Goal: Task Accomplishment & Management: Complete application form

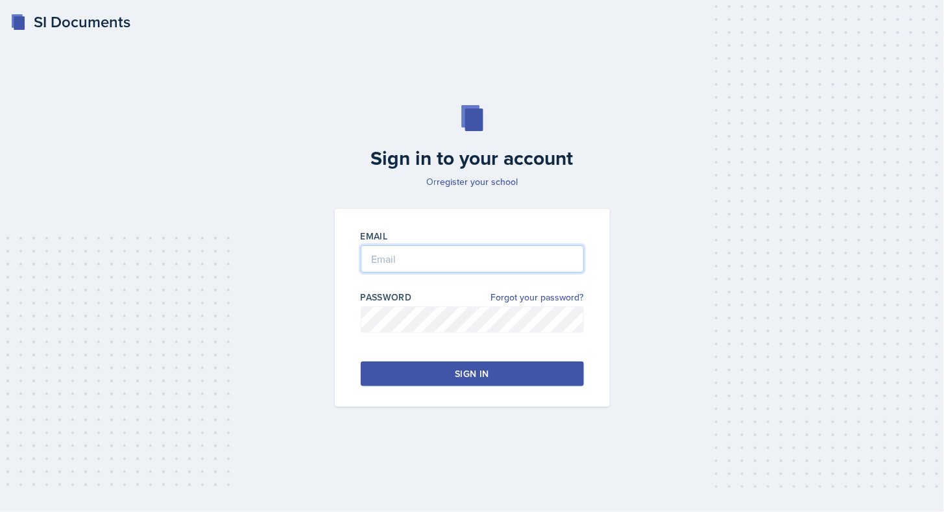
type input "[EMAIL_ADDRESS][DOMAIN_NAME]"
click at [488, 372] on div "Sign in" at bounding box center [472, 373] width 34 height 13
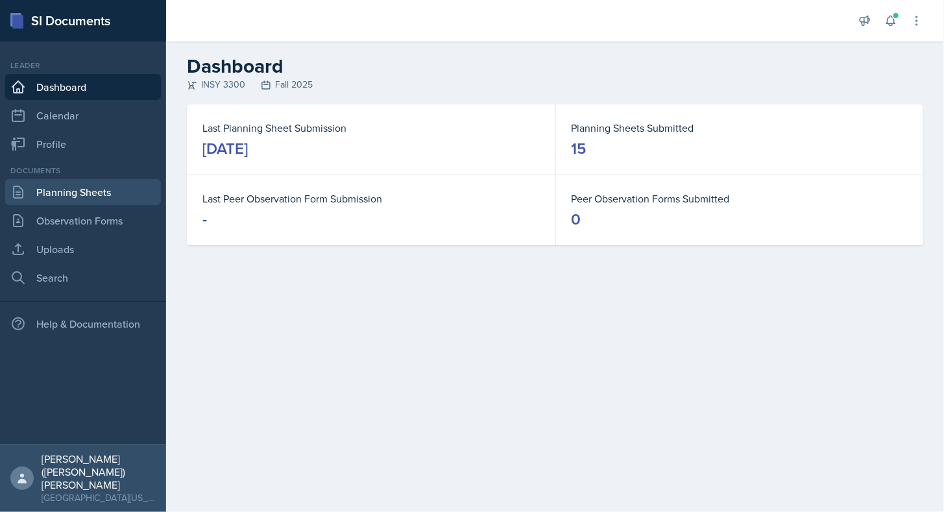
click at [82, 191] on link "Planning Sheets" at bounding box center [83, 192] width 156 height 26
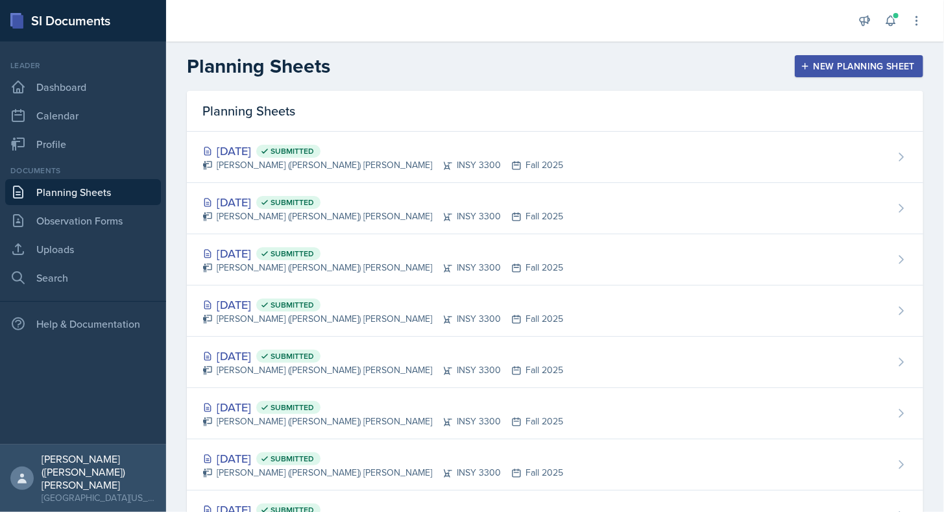
click at [831, 58] on button "New Planning Sheet" at bounding box center [859, 66] width 128 height 22
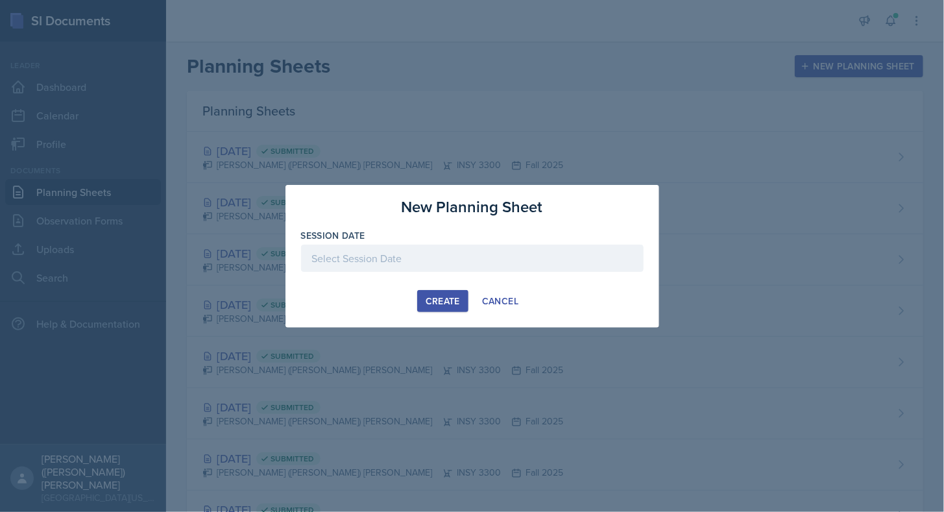
click at [410, 258] on div at bounding box center [472, 258] width 343 height 27
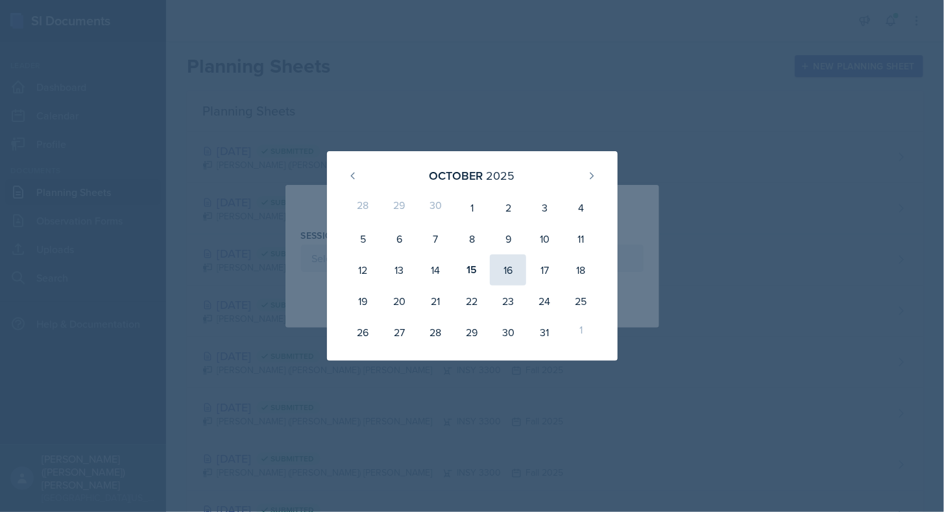
click at [510, 264] on div "16" at bounding box center [508, 269] width 36 height 31
type input "[DATE]"
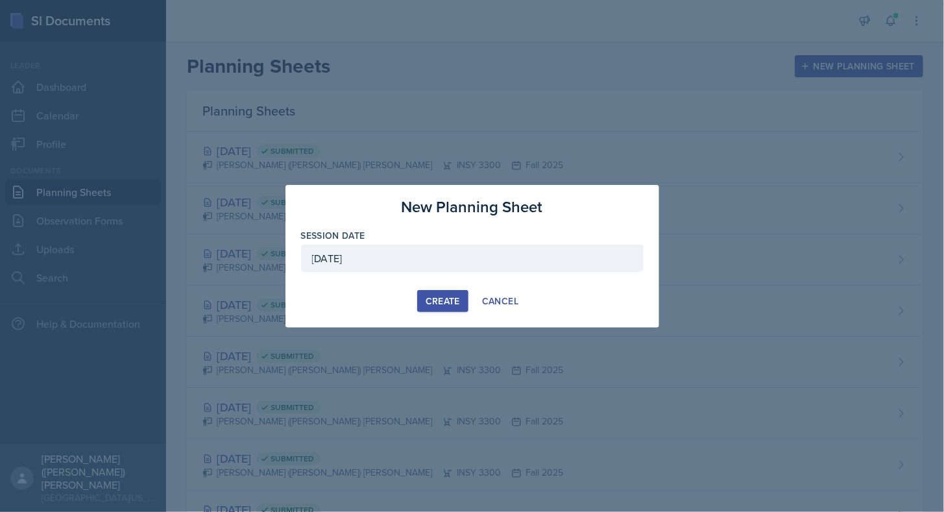
click at [434, 302] on div "Create" at bounding box center [443, 301] width 34 height 10
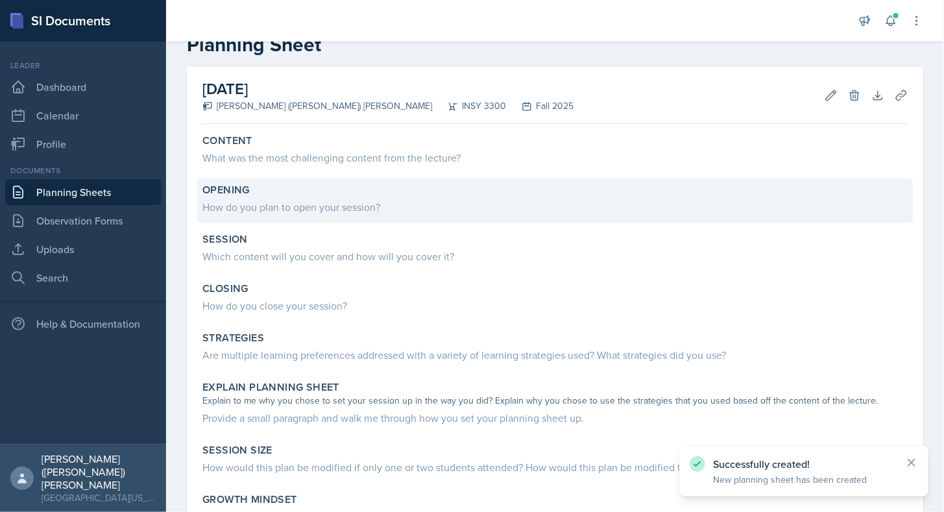
scroll to position [34, 0]
click at [326, 213] on div "How do you plan to open your session?" at bounding box center [554, 208] width 705 height 16
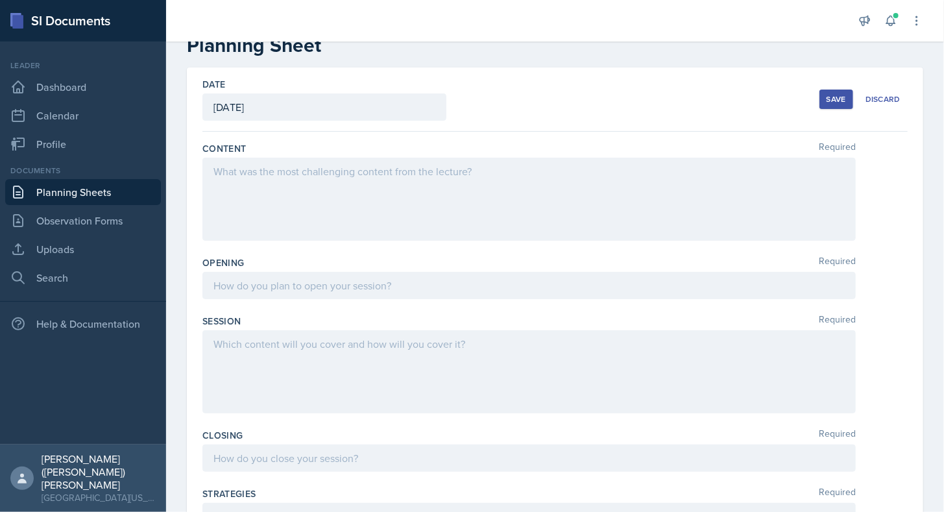
click at [286, 353] on div at bounding box center [528, 371] width 653 height 83
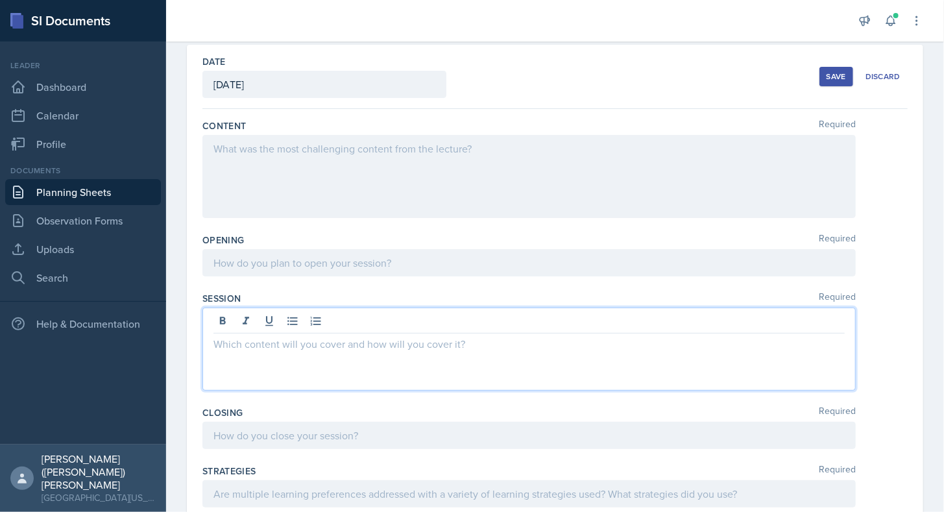
click at [301, 160] on div at bounding box center [528, 176] width 653 height 83
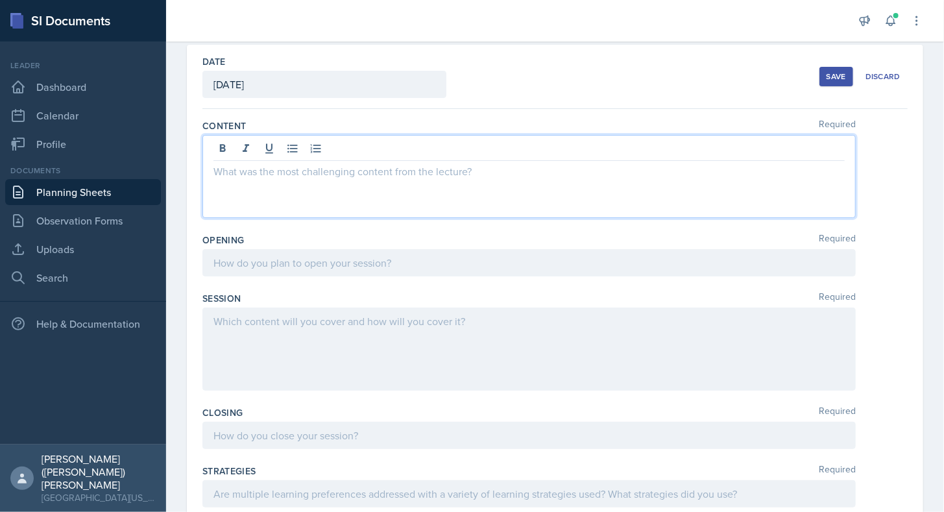
scroll to position [79, 0]
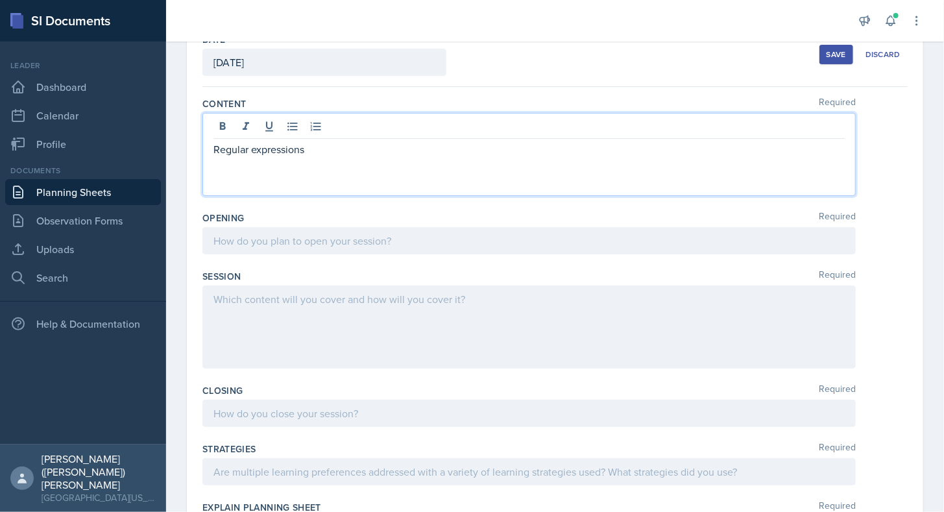
click at [217, 148] on p "Regular expressions" at bounding box center [528, 149] width 631 height 16
click at [338, 141] on p "Regular expressions" at bounding box center [528, 149] width 631 height 16
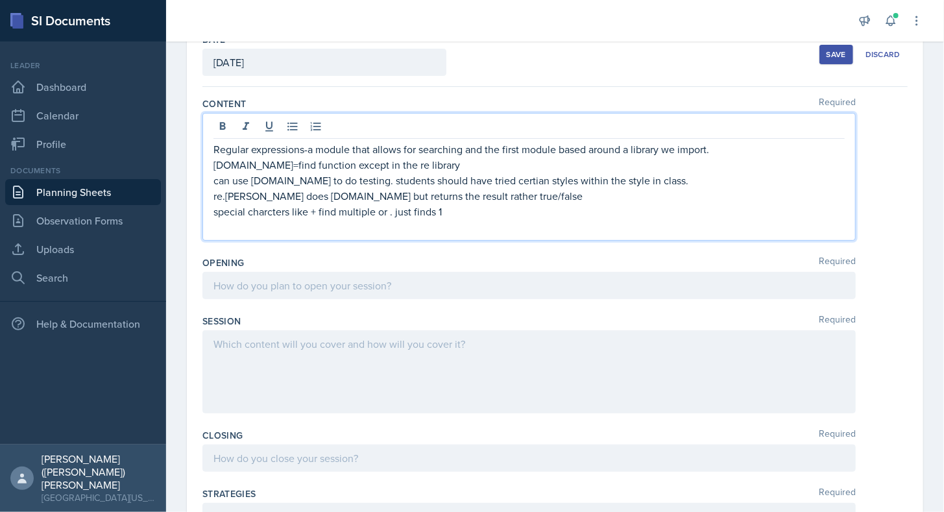
click at [457, 211] on p "special charcters like + find multiple or . just finds 1" at bounding box center [528, 212] width 631 height 16
click at [496, 227] on p at bounding box center [528, 227] width 631 height 16
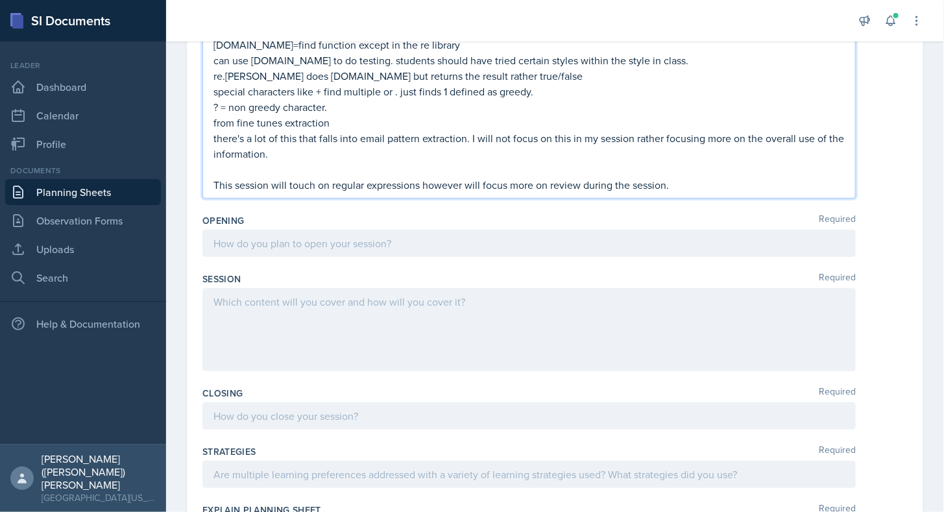
click at [483, 324] on div at bounding box center [528, 329] width 653 height 83
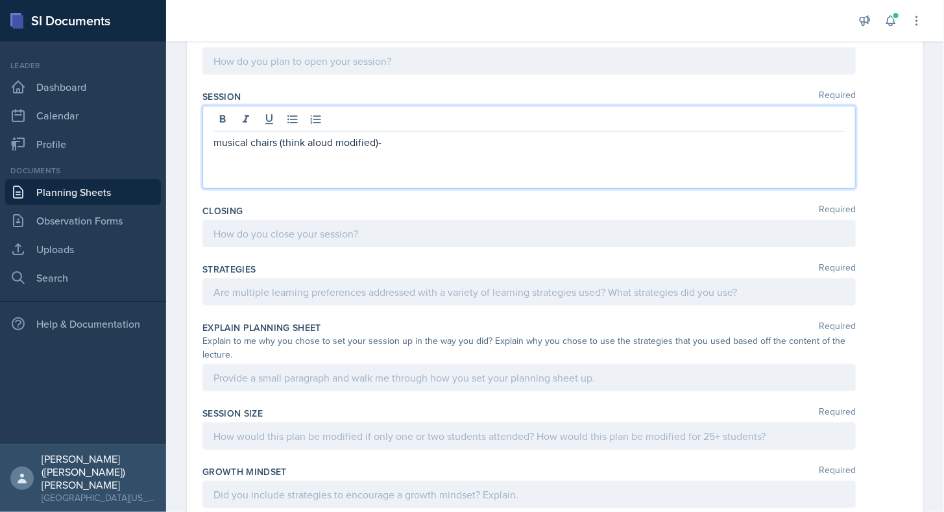
scroll to position [381, 0]
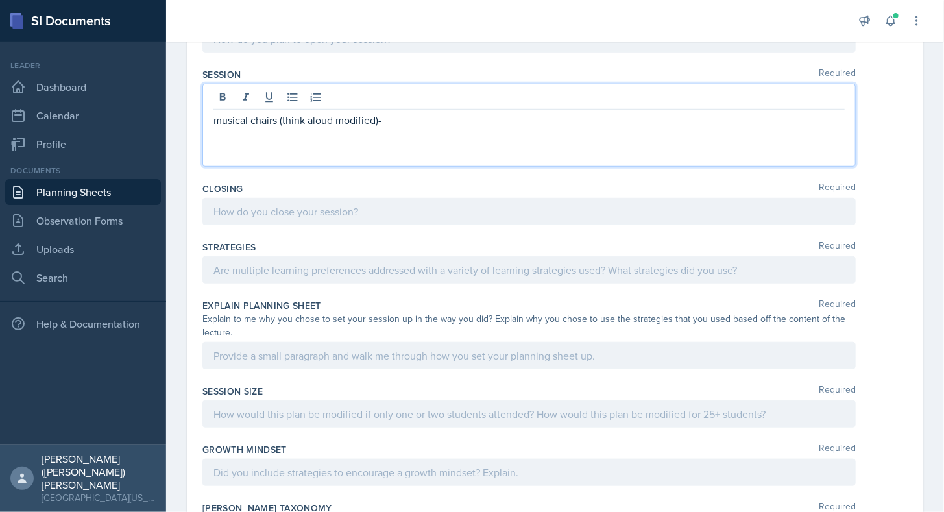
click at [334, 278] on p at bounding box center [528, 270] width 631 height 16
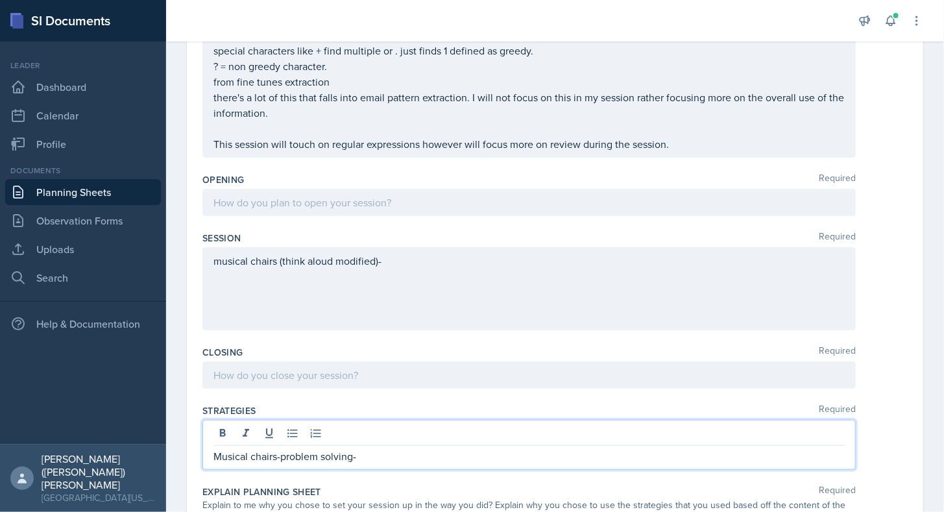
scroll to position [217, 0]
click at [214, 456] on p "Musical chairs-problem solving-" at bounding box center [528, 457] width 631 height 16
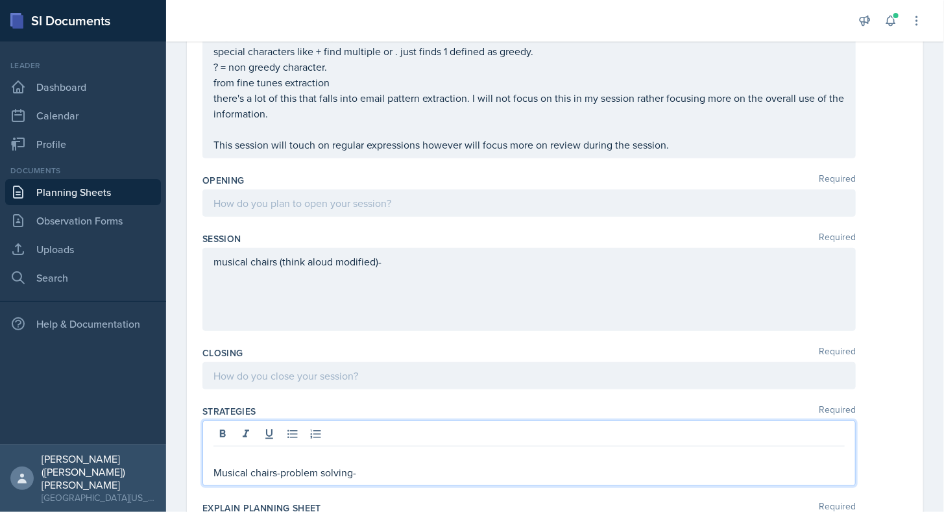
click at [221, 449] on p at bounding box center [528, 457] width 631 height 16
click at [367, 465] on p "Musical chairs-problem solving-" at bounding box center [528, 473] width 631 height 16
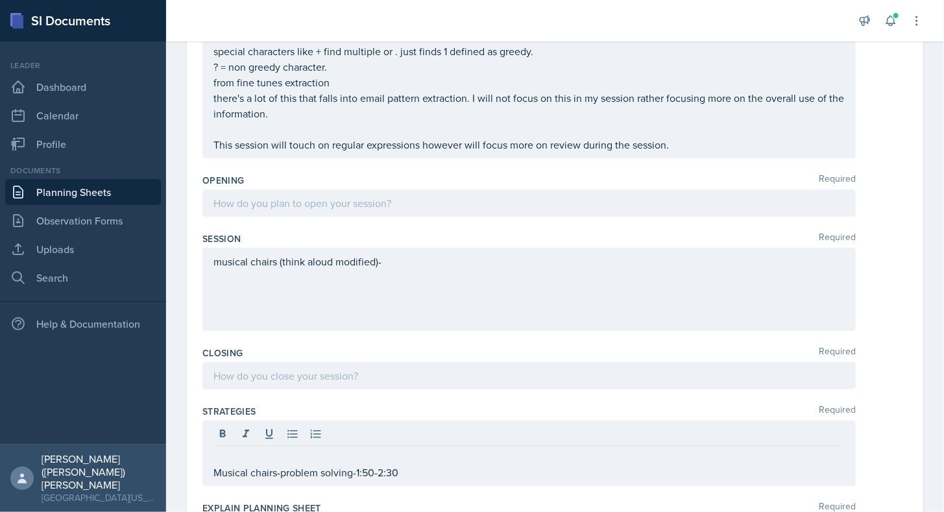
click at [432, 276] on div "musical chairs (think aloud modified)-" at bounding box center [528, 289] width 653 height 83
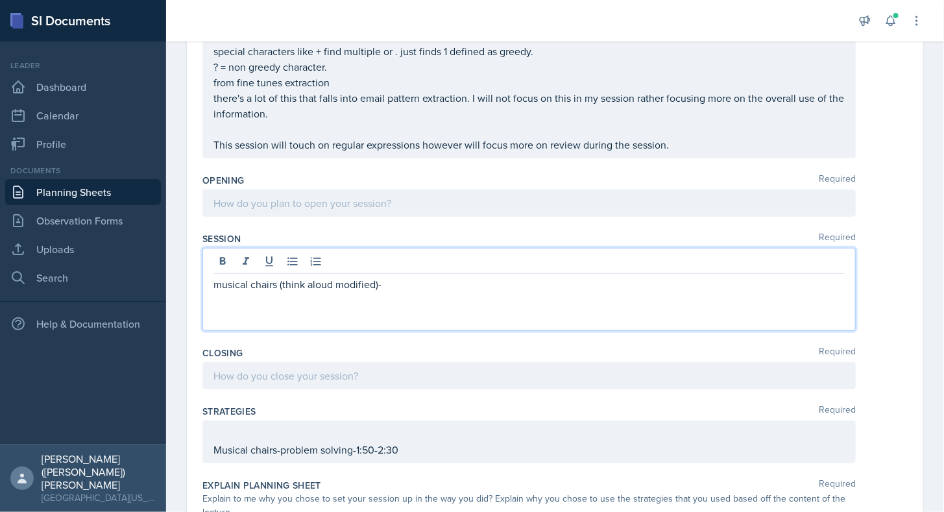
scroll to position [239, 0]
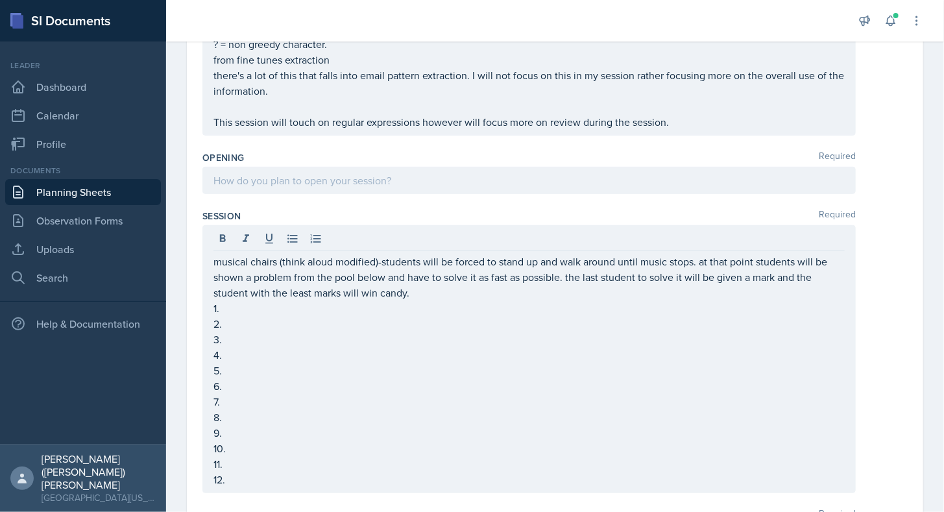
click at [398, 167] on div at bounding box center [528, 180] width 653 height 27
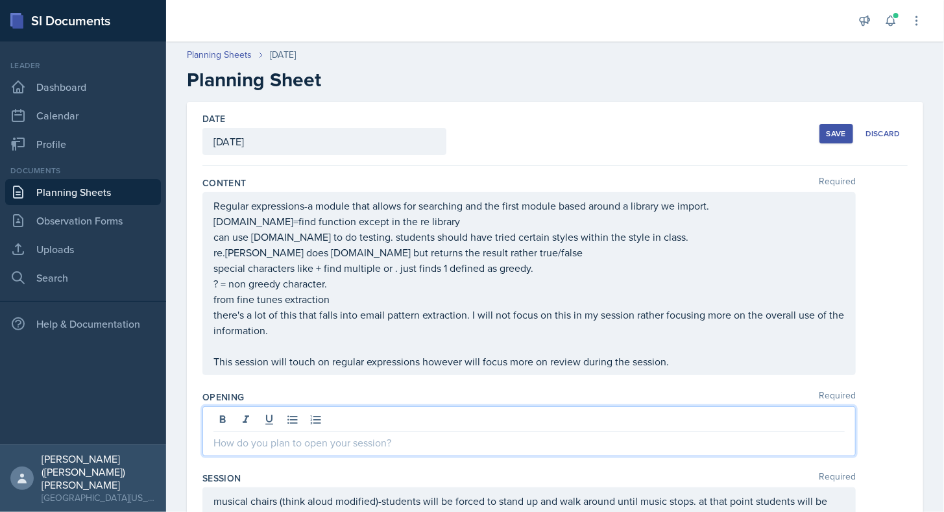
scroll to position [3, 0]
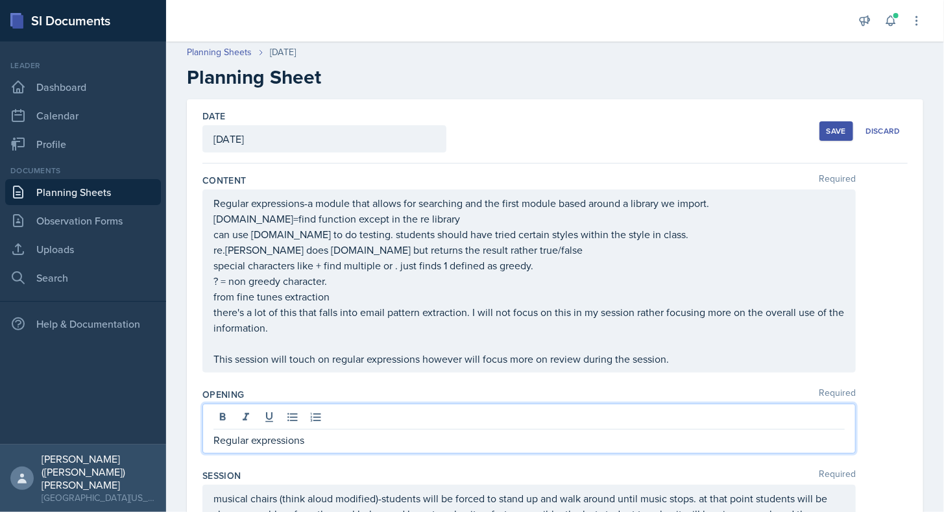
drag, startPoint x: 323, startPoint y: 431, endPoint x: 103, endPoint y: 431, distance: 220.6
click at [103, 431] on div "SI Documents Leader Dashboard Calendar Profile Documents Planning Sheets Observ…" at bounding box center [472, 256] width 944 height 512
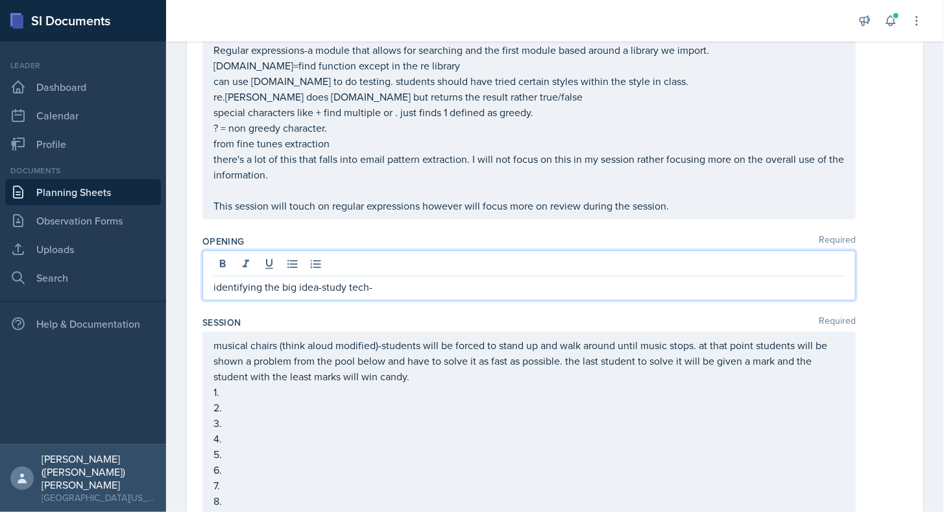
scroll to position [154, 0]
drag, startPoint x: 396, startPoint y: 280, endPoint x: 317, endPoint y: 292, distance: 80.0
click at [317, 292] on p "identifying the big idea-study tech-" at bounding box center [528, 288] width 631 height 16
click at [311, 285] on p "identifying the big idea" at bounding box center [528, 288] width 631 height 16
drag, startPoint x: 317, startPoint y: 286, endPoint x: 167, endPoint y: 300, distance: 151.2
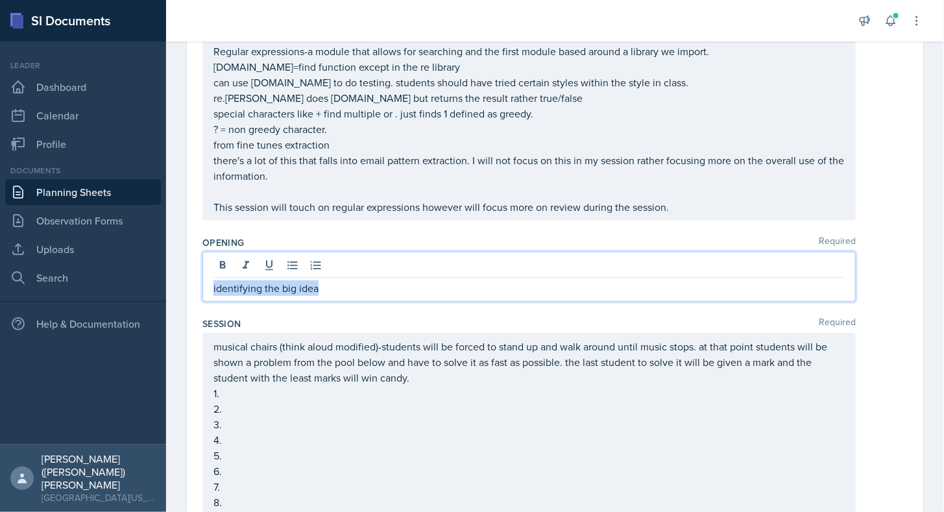
click at [167, 300] on div "Date [DATE] [DATE] 28 29 30 1 2 3 4 5 6 7 8 9 10 11 12 13 14 15 16 17 18 19 20 …" at bounding box center [555, 514] width 778 height 1134
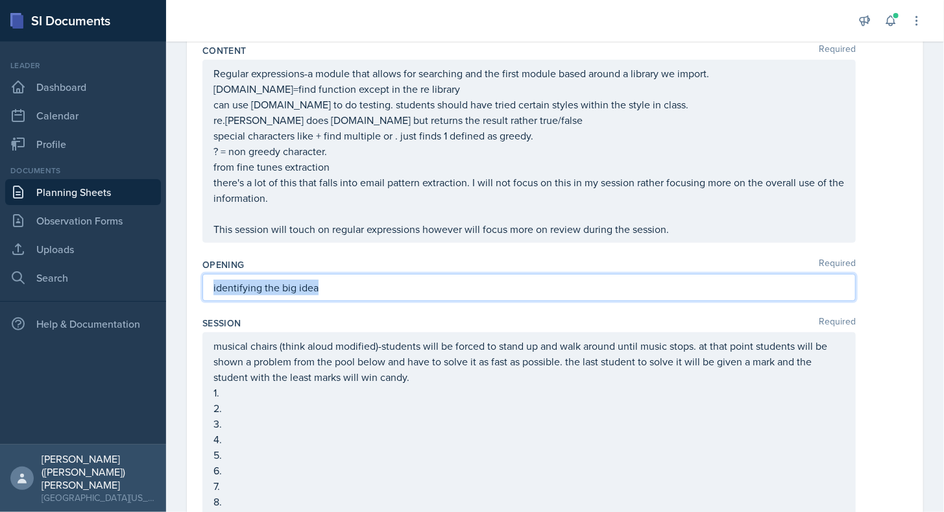
copy p "identifying the big idea"
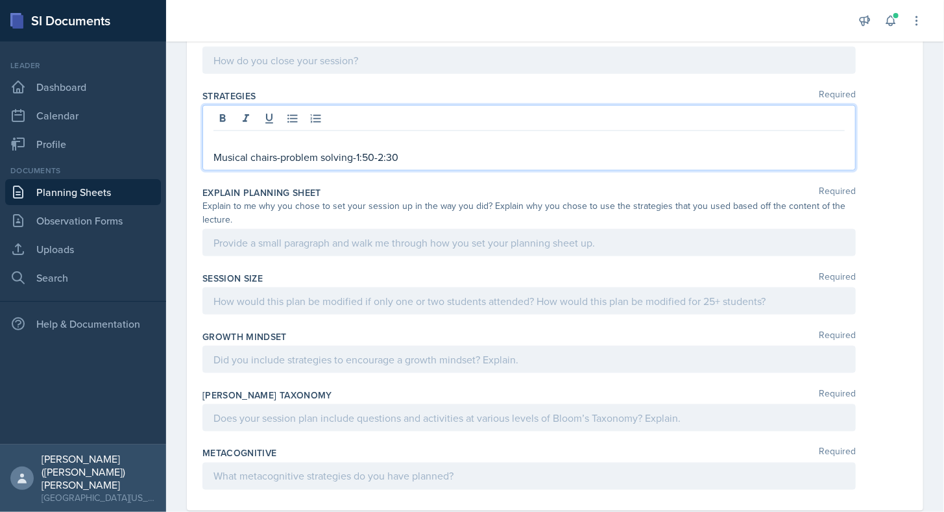
scroll to position [717, 0]
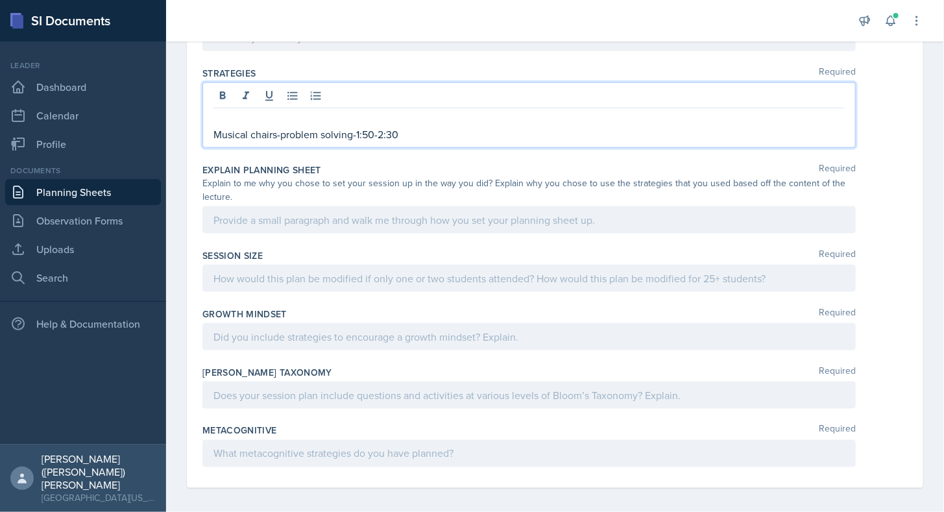
click at [247, 111] on p at bounding box center [528, 119] width 631 height 16
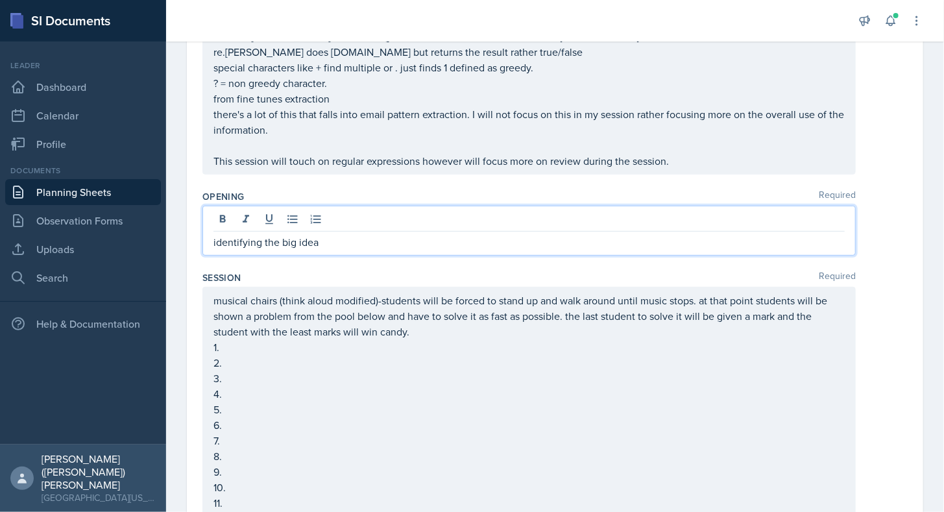
scroll to position [223, 0]
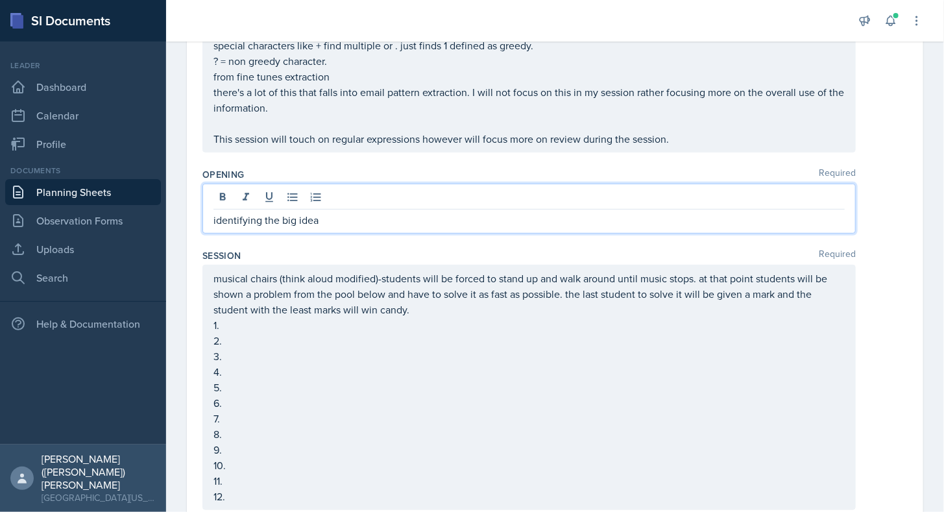
click at [339, 220] on p "identifying the big idea" at bounding box center [528, 220] width 631 height 16
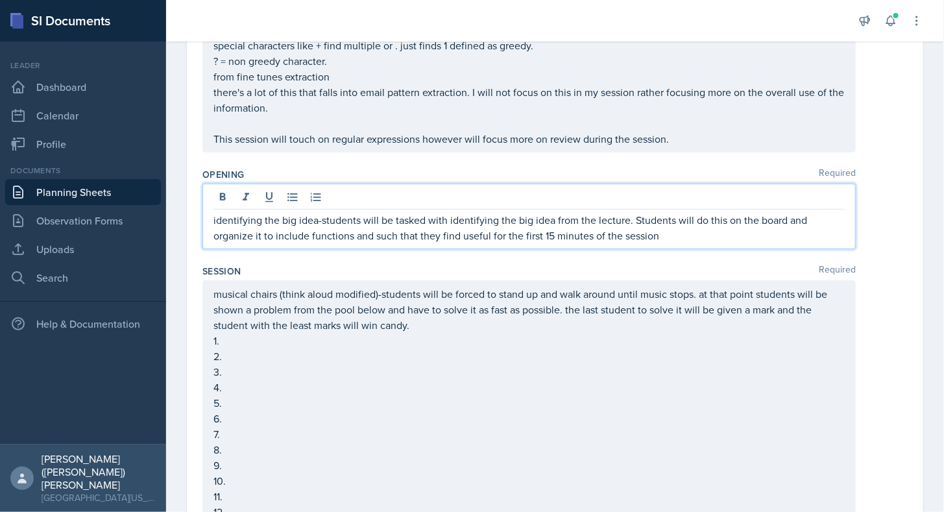
click at [213, 217] on div "identifying the big idea-students will be tasked with identifying the big idea …" at bounding box center [528, 217] width 653 height 66
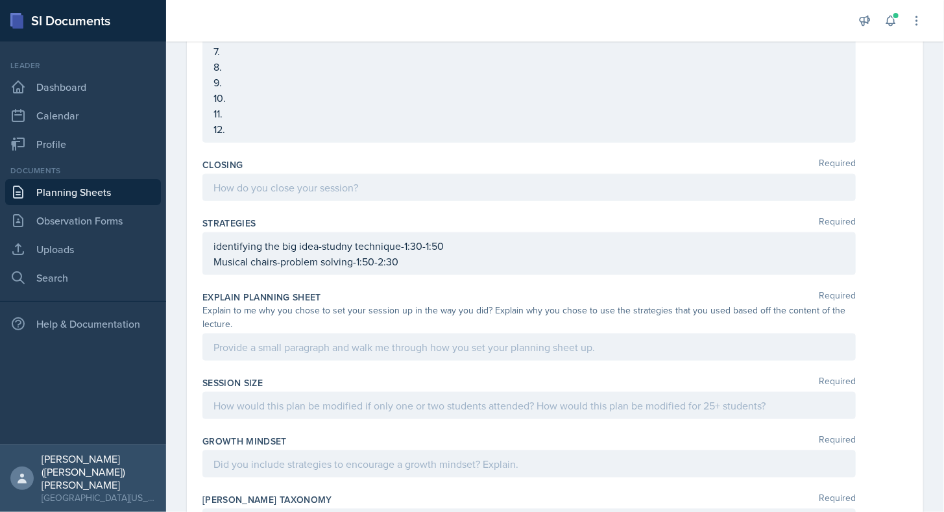
click at [415, 254] on p "identifying the big idea-studny technique-1:30-1:50" at bounding box center [528, 246] width 631 height 16
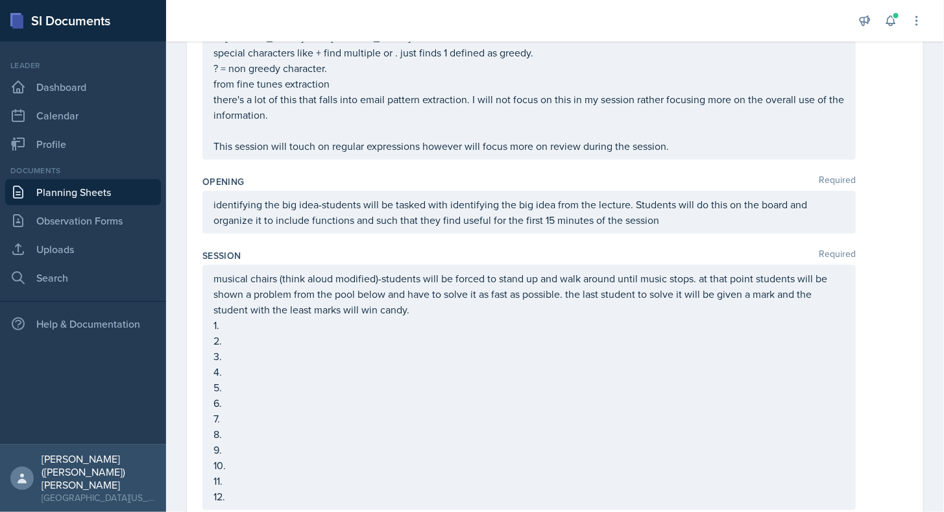
click at [211, 206] on div "identifying the big idea-students will be tasked with identifying the big idea …" at bounding box center [528, 212] width 653 height 43
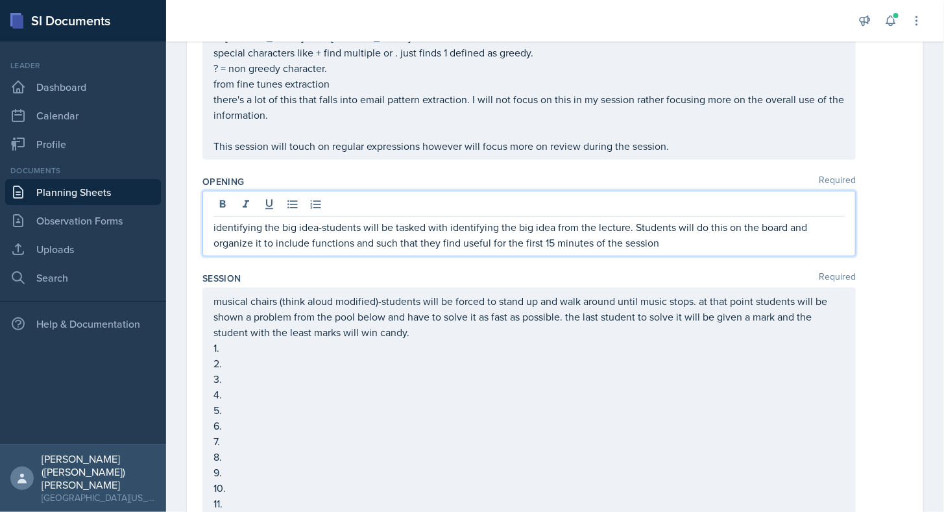
scroll to position [238, 0]
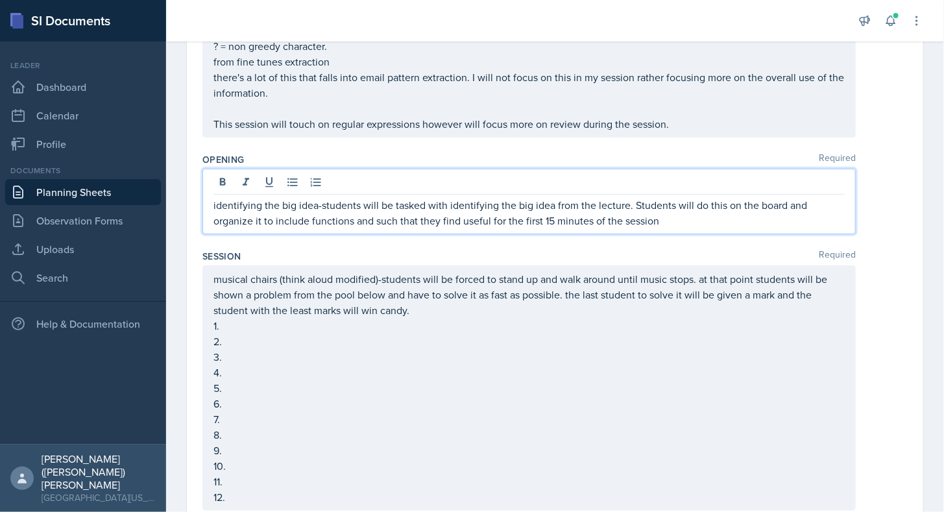
click at [214, 205] on p "identifying the big idea-students will be tasked with identifying the big idea …" at bounding box center [528, 212] width 631 height 31
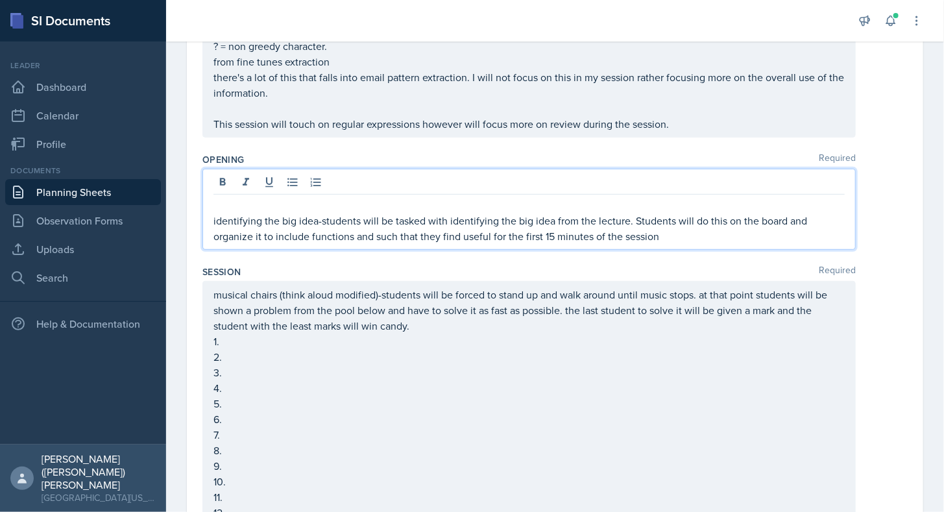
click at [214, 205] on p at bounding box center [528, 205] width 631 height 16
click at [707, 238] on p "identifying the big idea-students will be tasked with identifying the big idea …" at bounding box center [528, 228] width 631 height 31
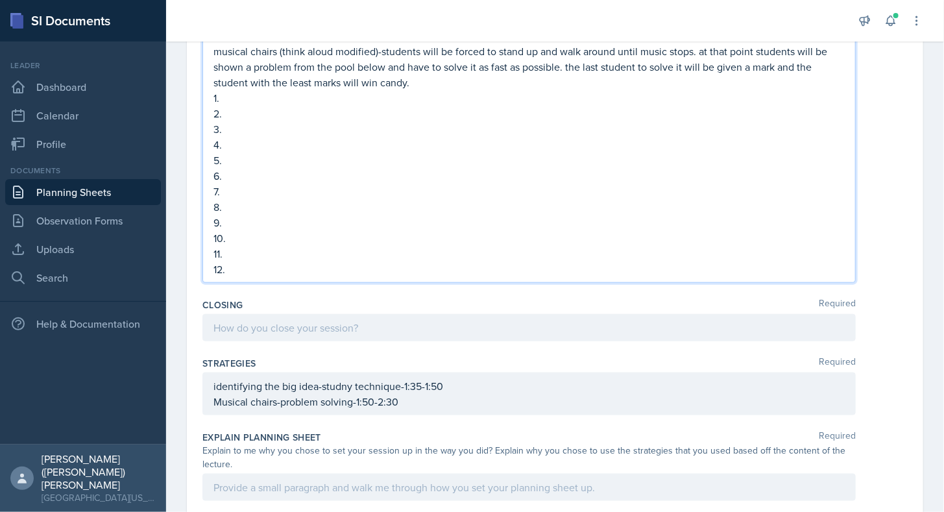
click at [448, 80] on p "musical chairs (think aloud modified)-students will be forced to stand up and w…" at bounding box center [528, 66] width 631 height 47
click at [352, 329] on div at bounding box center [528, 327] width 653 height 27
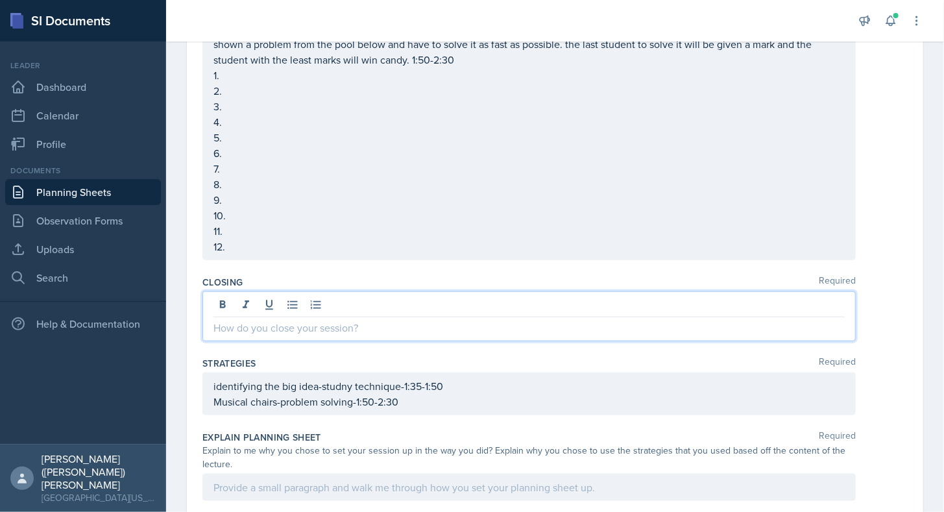
scroll to position [458, 0]
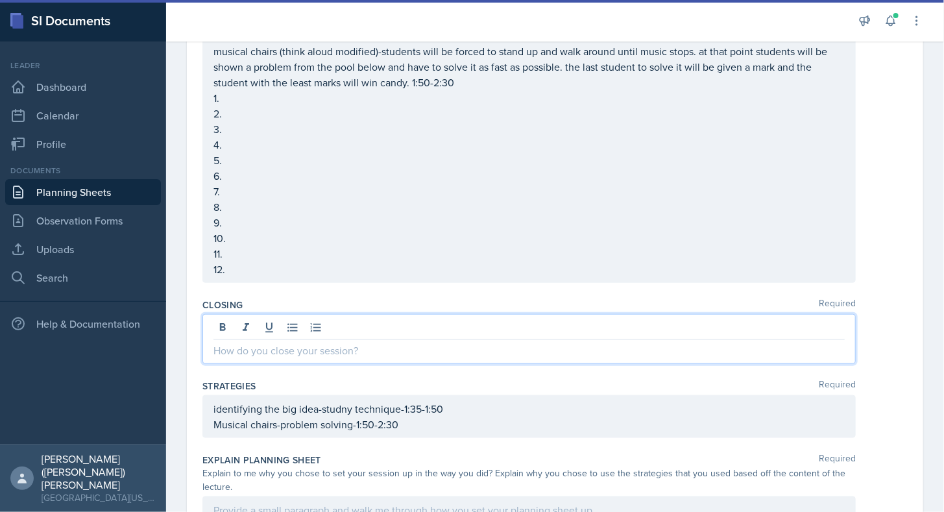
click at [382, 350] on p at bounding box center [528, 351] width 631 height 16
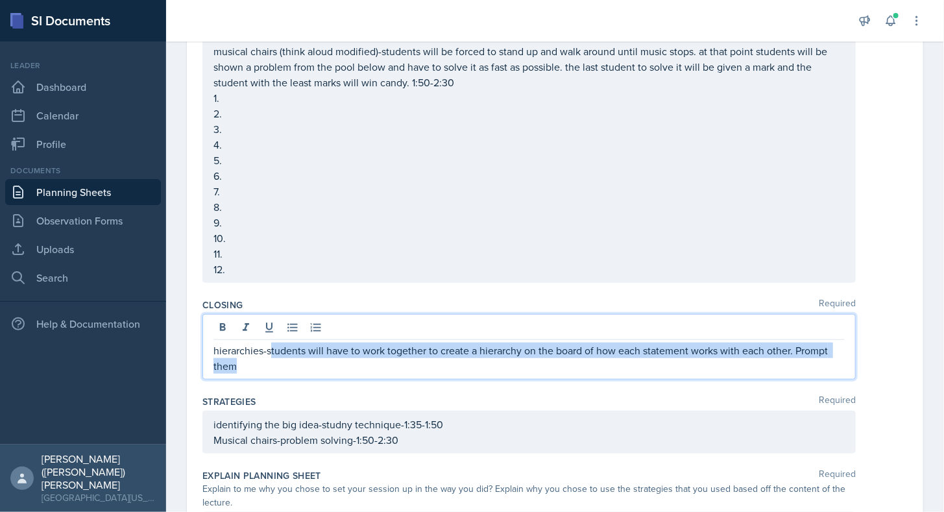
drag, startPoint x: 310, startPoint y: 359, endPoint x: 509, endPoint y: 379, distance: 200.2
click at [509, 379] on div "Closing Required hierarchies-students will have to work together to create a hi…" at bounding box center [554, 341] width 705 height 97
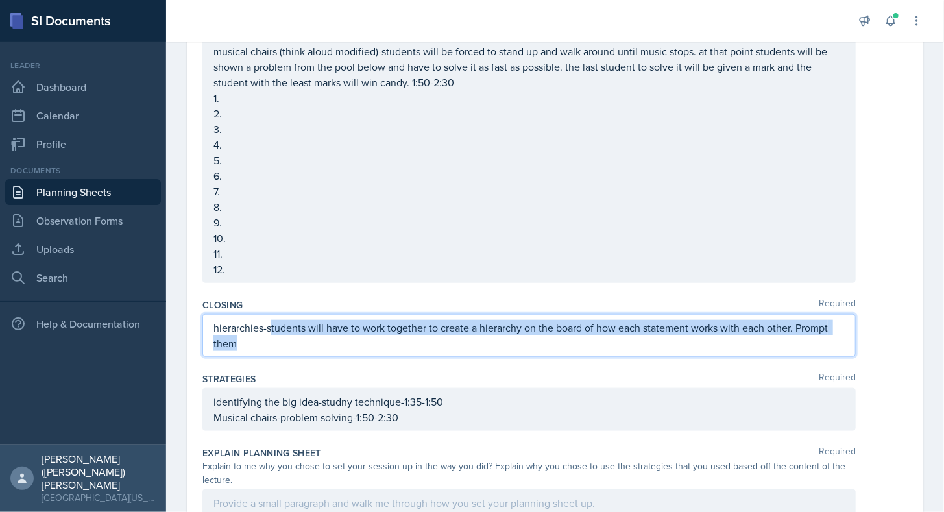
scroll to position [436, 0]
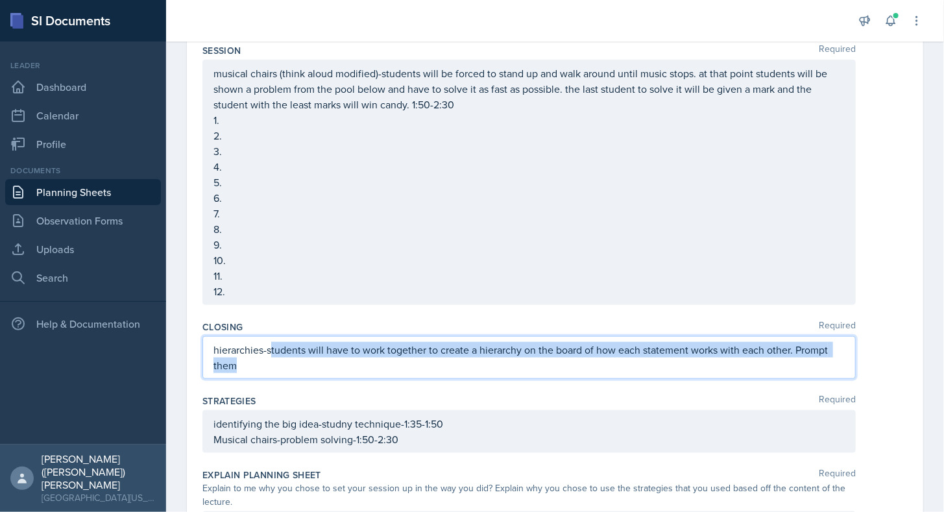
click at [629, 369] on p "hierarchies-students will have to work together to create a hierarchy on the bo…" at bounding box center [528, 357] width 631 height 31
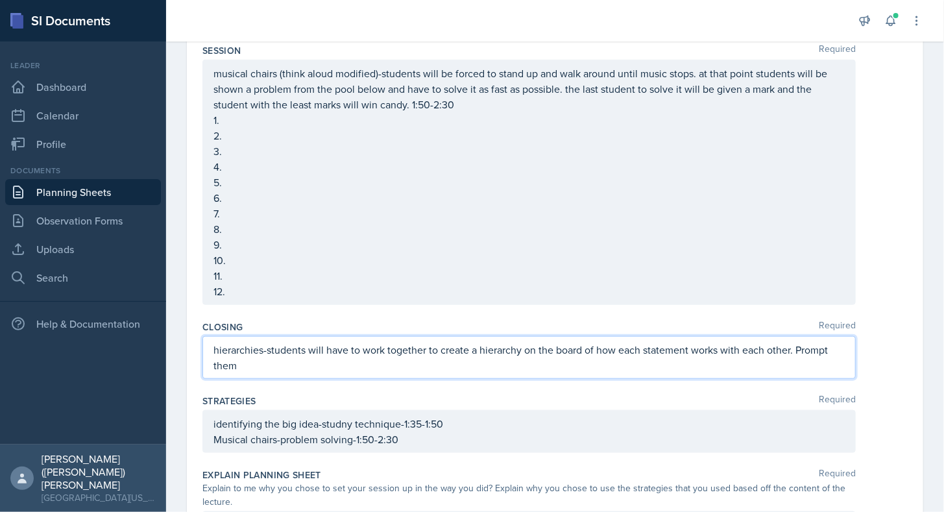
click at [759, 355] on p "hierarchies-students will have to work together to create a hierarchy on the bo…" at bounding box center [528, 357] width 631 height 31
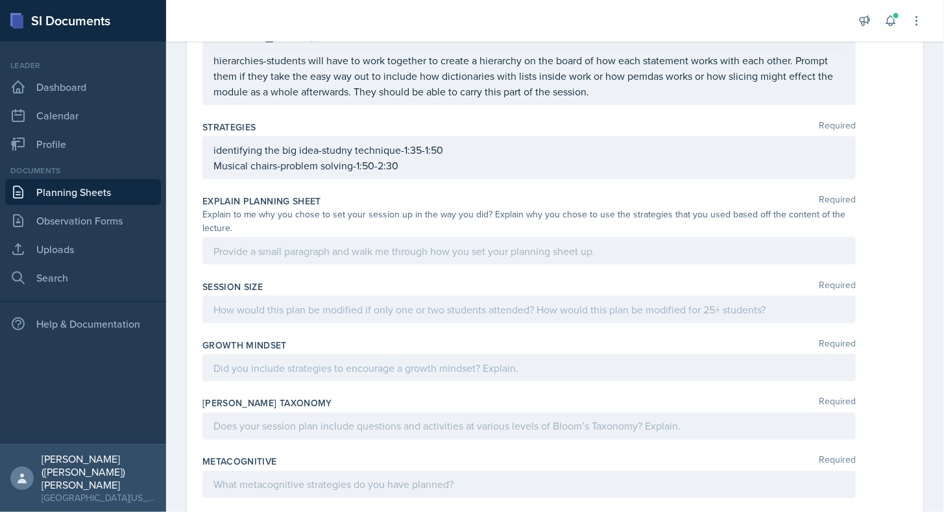
click at [425, 174] on div "identifying the big idea-studny technique-1:35-1:50 Musical chairs-problem solv…" at bounding box center [528, 157] width 653 height 43
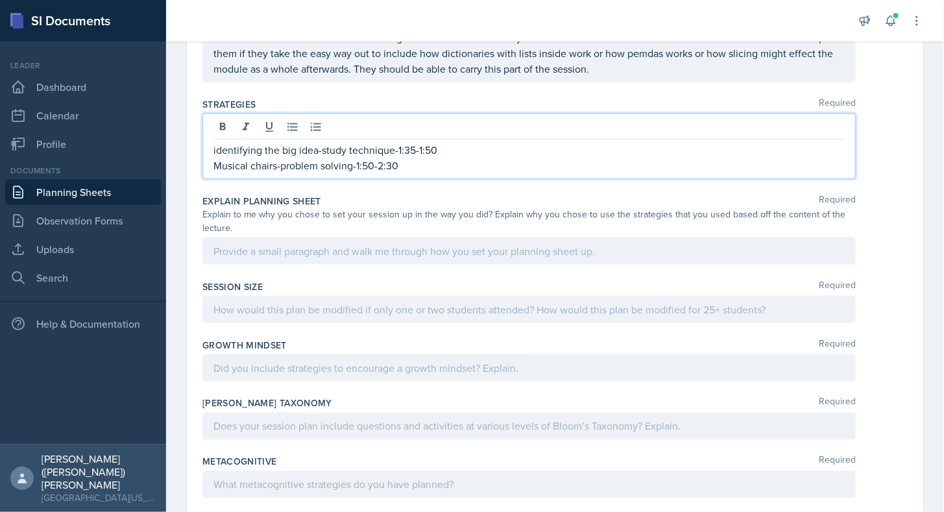
click at [439, 164] on p "Musical chairs-problem solving-1:50-2:30" at bounding box center [528, 166] width 631 height 16
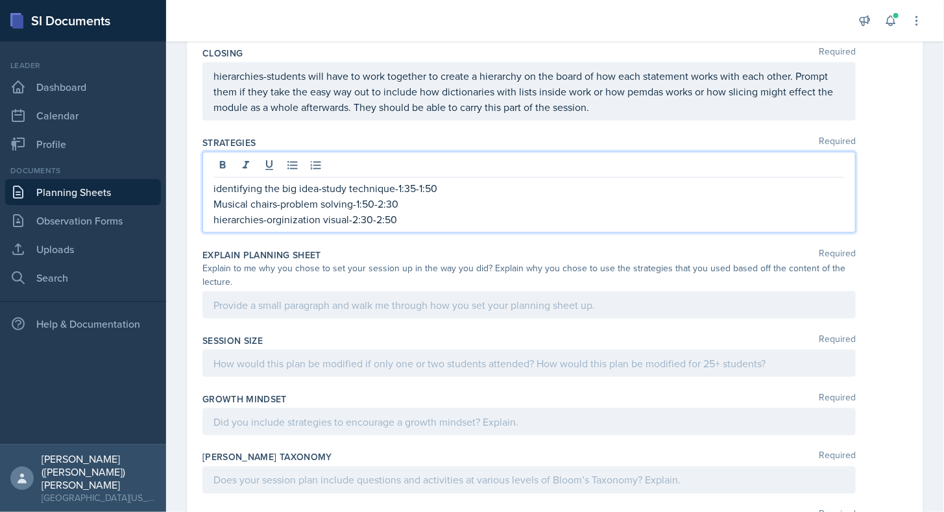
scroll to position [655, 0]
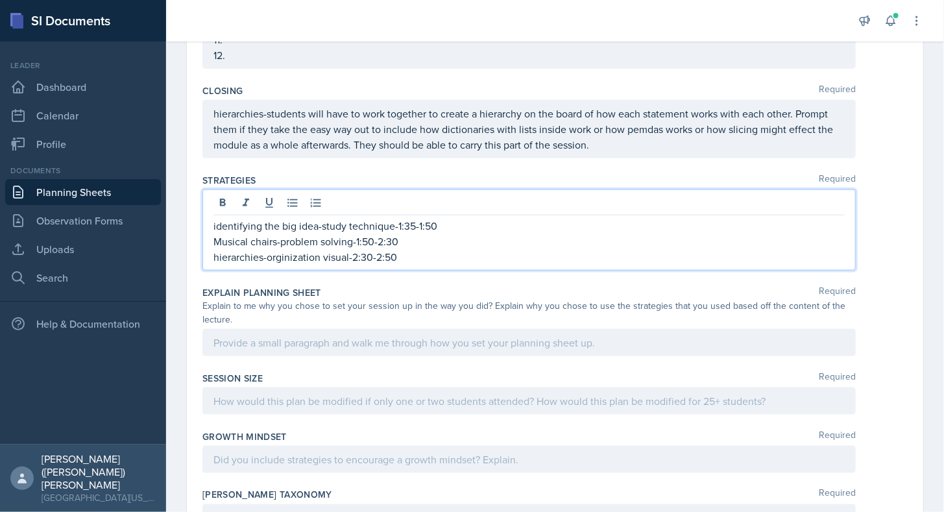
click at [504, 350] on p at bounding box center [528, 343] width 631 height 16
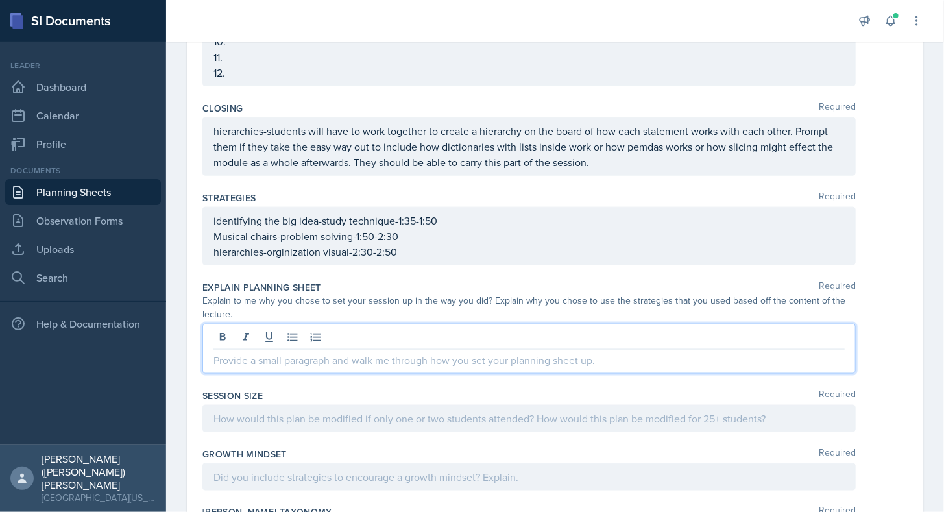
scroll to position [677, 0]
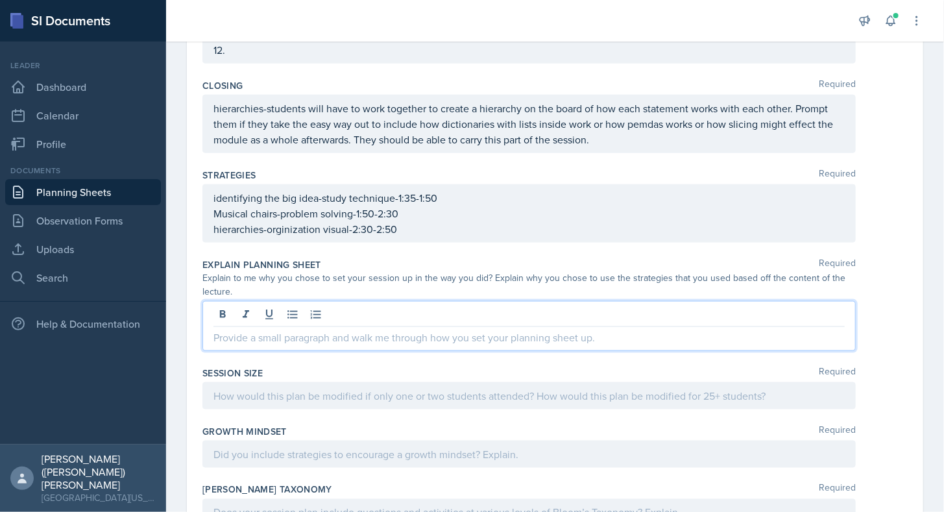
click at [460, 206] on p "identifying the big idea-study technique-1:35-1:50" at bounding box center [528, 198] width 631 height 16
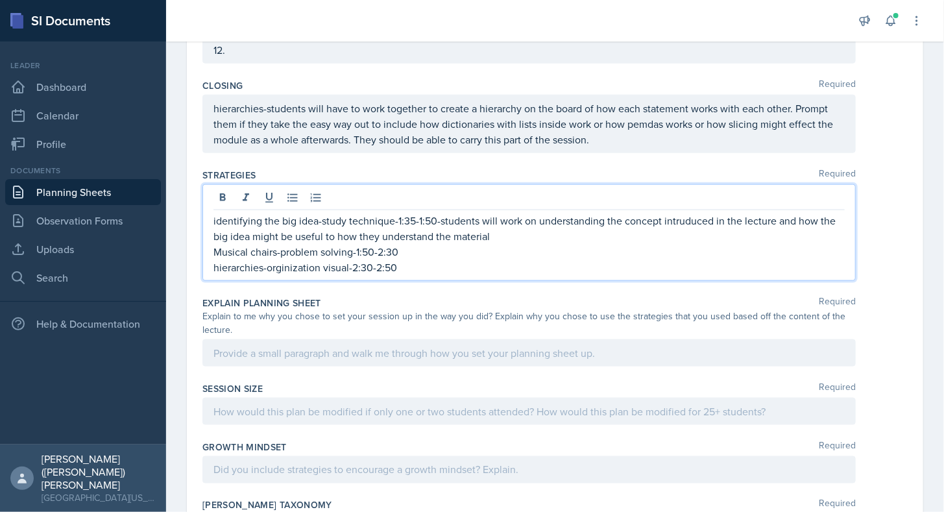
click at [437, 245] on p "Musical chairs-problem solving-1:50-2:30" at bounding box center [528, 252] width 631 height 16
drag, startPoint x: 352, startPoint y: 249, endPoint x: 281, endPoint y: 243, distance: 71.0
click at [281, 244] on p "Musical chairs-problem solving-1:50-2:30-" at bounding box center [528, 252] width 631 height 16
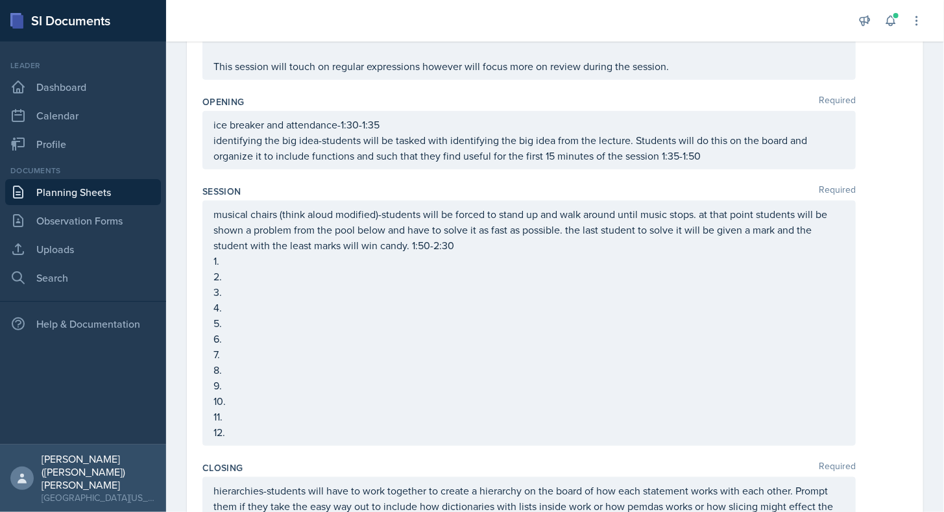
scroll to position [317, 0]
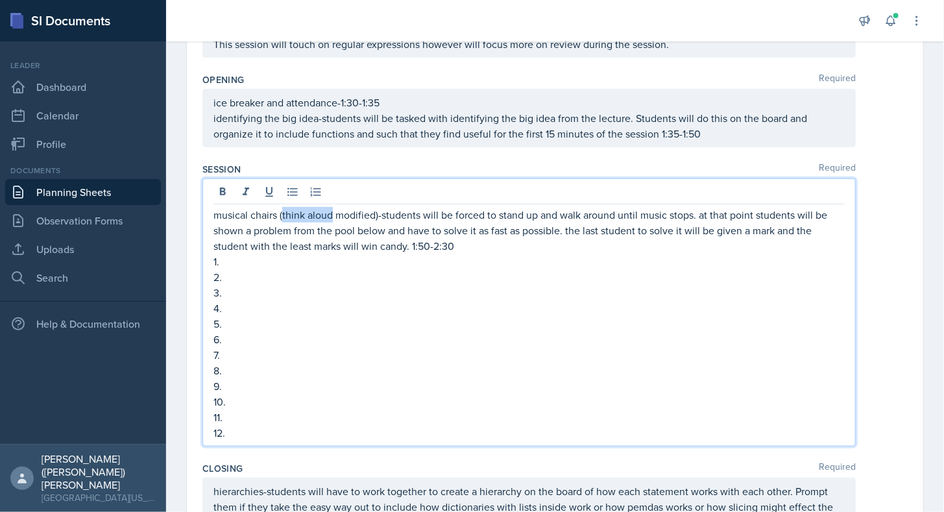
drag, startPoint x: 332, startPoint y: 212, endPoint x: 282, endPoint y: 212, distance: 50.0
click at [282, 212] on p "musical chairs (think aloud modified)-students will be forced to stand up and w…" at bounding box center [528, 230] width 631 height 47
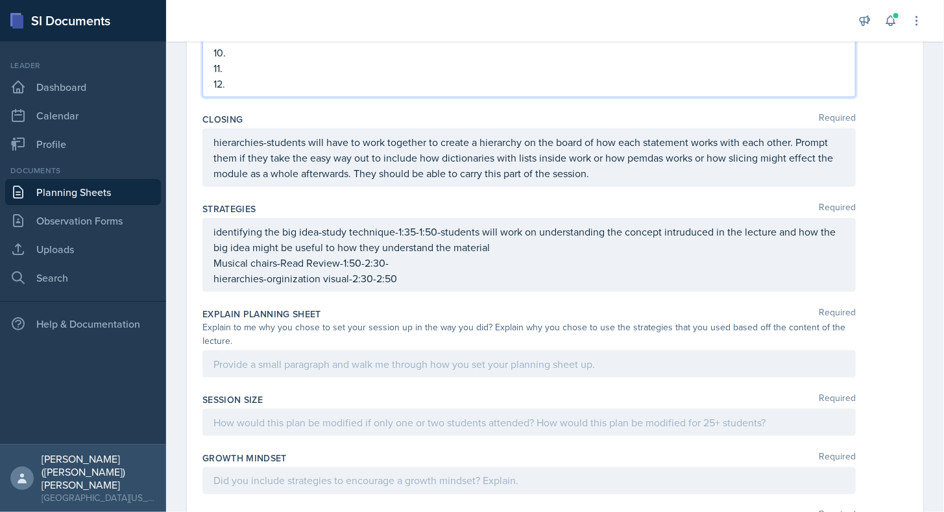
scroll to position [666, 0]
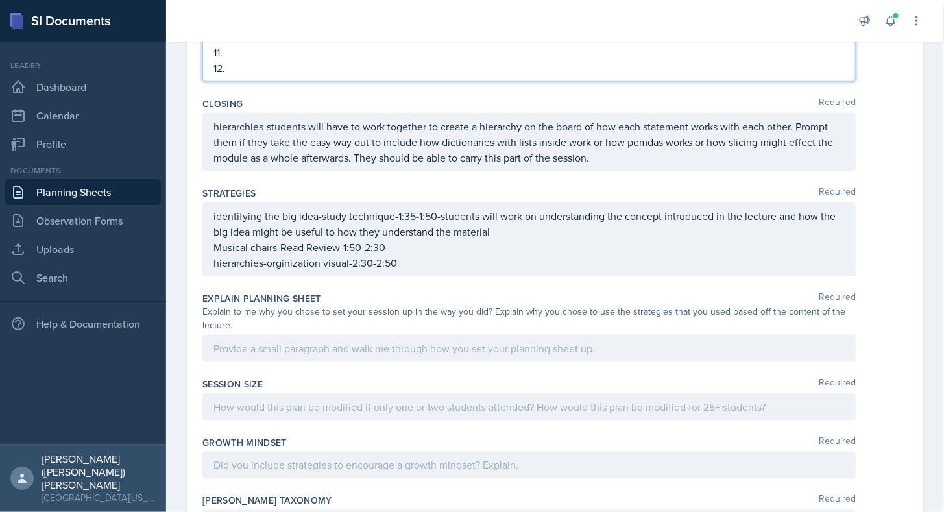
click at [446, 255] on p "Musical chairs-Read Review-1:50-2:30-" at bounding box center [528, 247] width 631 height 16
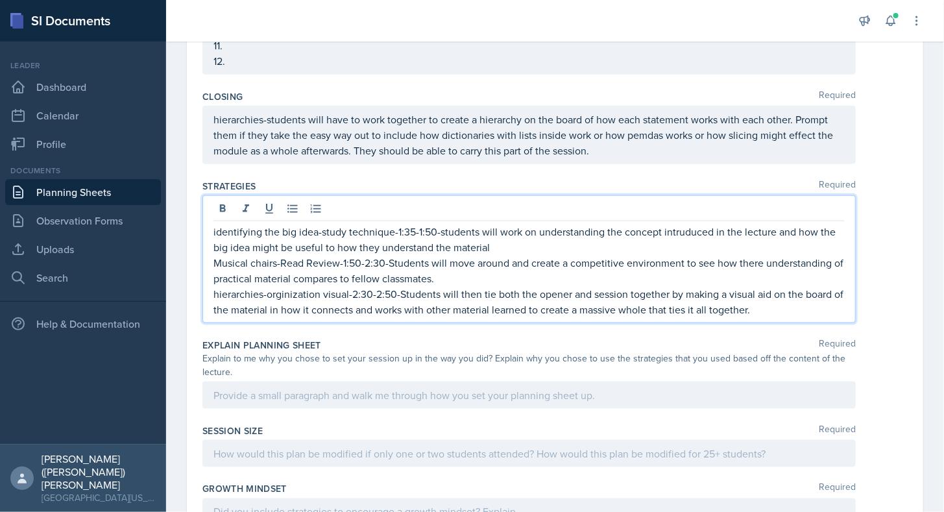
click at [788, 310] on p "hierarchies-orginization visual-2:30-2:50-Students will then tie both the opene…" at bounding box center [528, 301] width 631 height 31
click at [297, 390] on div at bounding box center [528, 395] width 653 height 27
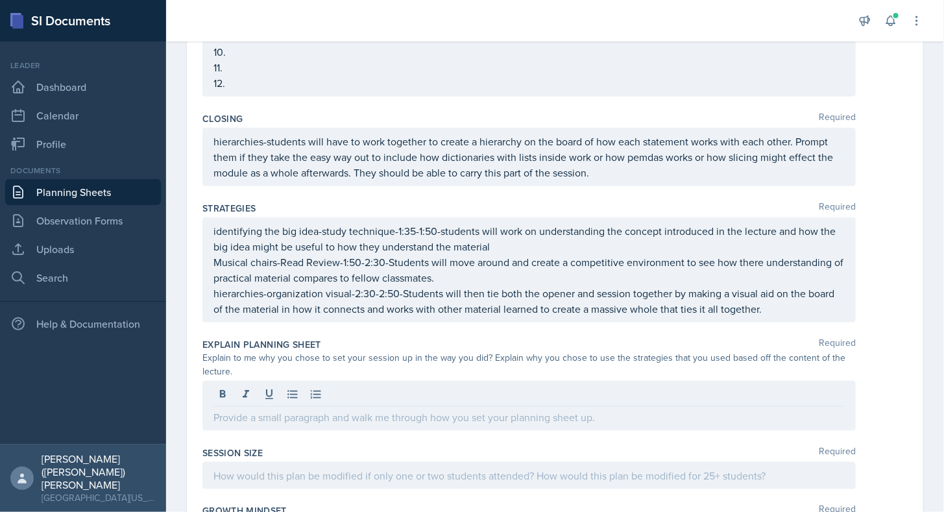
click at [324, 422] on div at bounding box center [528, 406] width 653 height 50
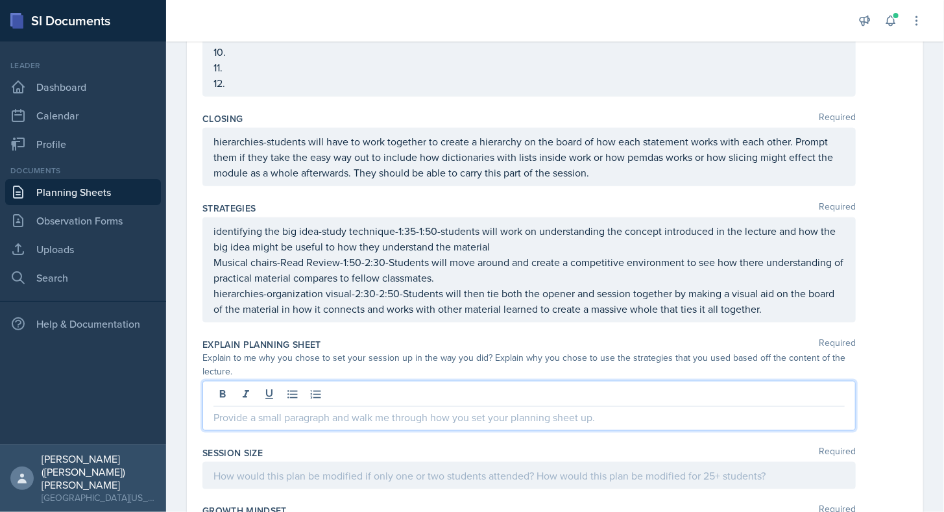
click at [329, 469] on div at bounding box center [528, 475] width 653 height 27
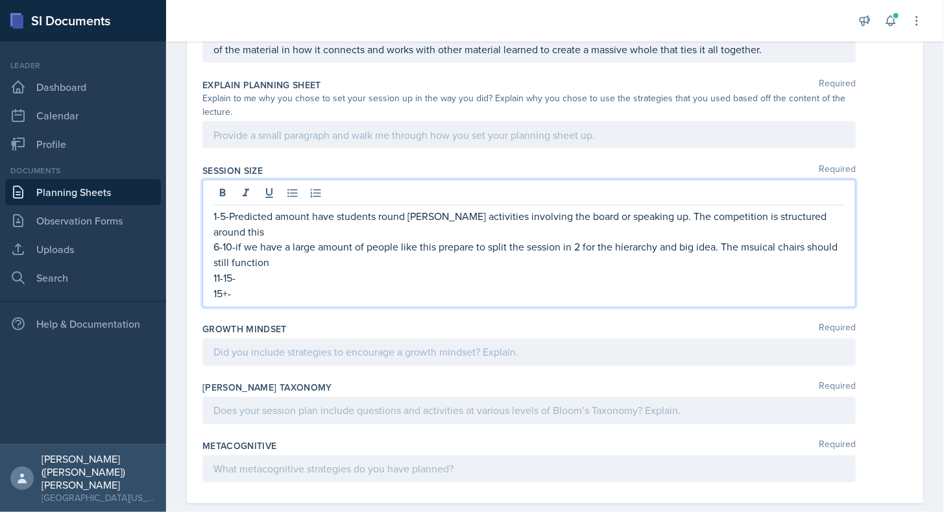
scroll to position [904, 0]
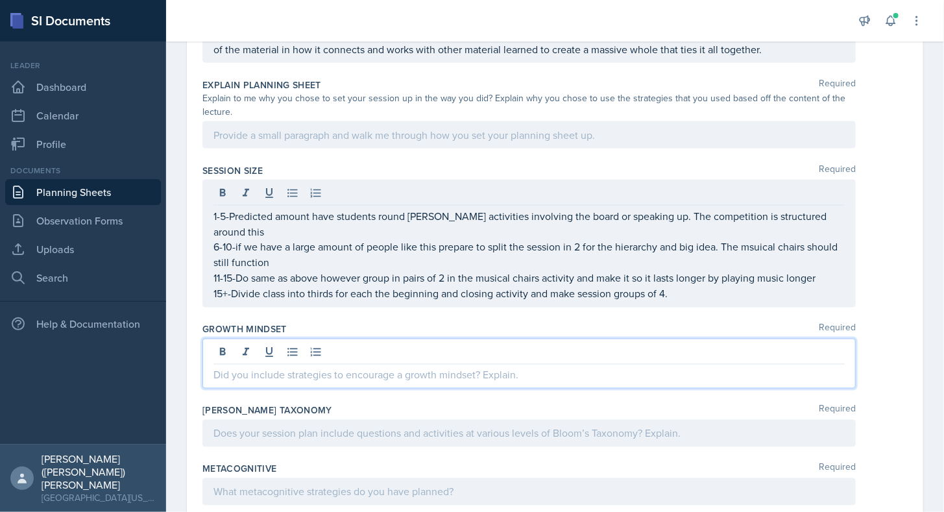
click at [405, 339] on div at bounding box center [528, 364] width 653 height 50
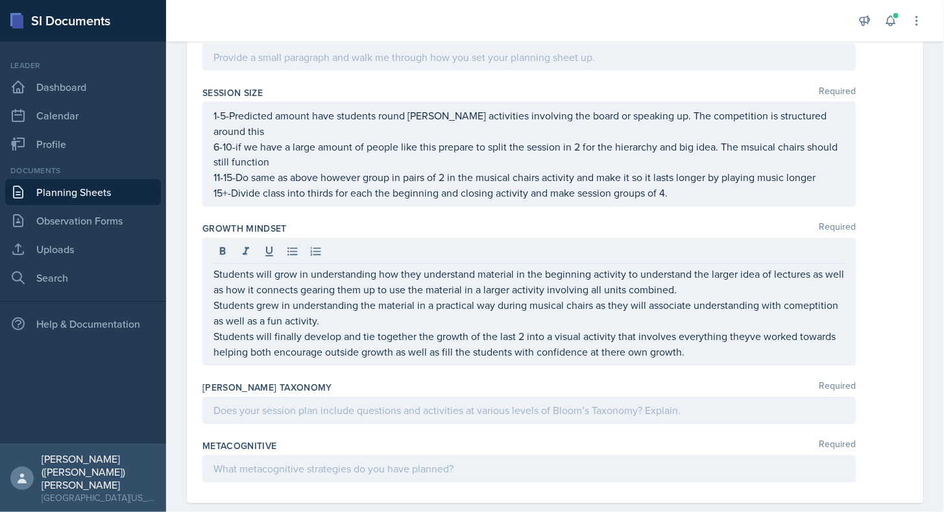
click at [385, 456] on div at bounding box center [528, 469] width 653 height 27
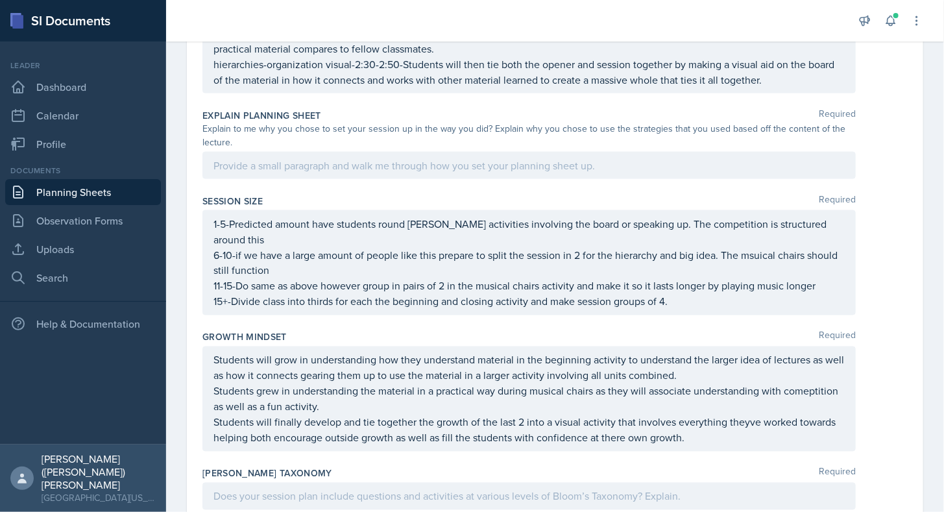
click at [359, 169] on div at bounding box center [528, 165] width 653 height 27
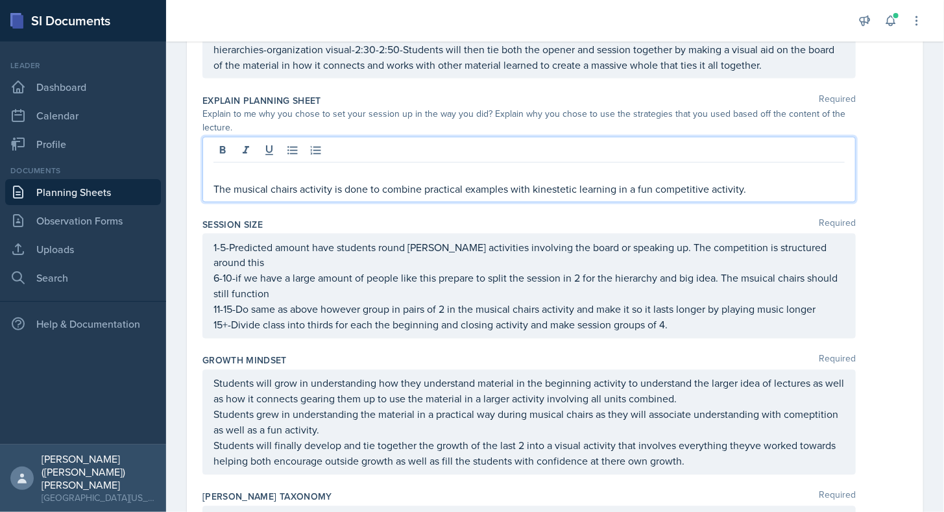
scroll to position [886, 0]
click at [824, 192] on p "The musical chairs activity is done to combine practical examples with kinesthe…" at bounding box center [528, 191] width 631 height 16
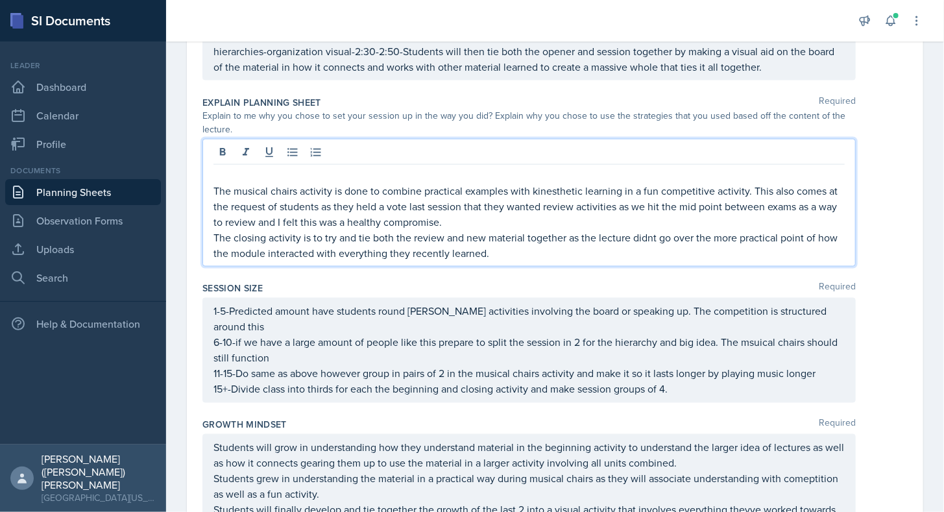
click at [310, 167] on p at bounding box center [528, 175] width 631 height 16
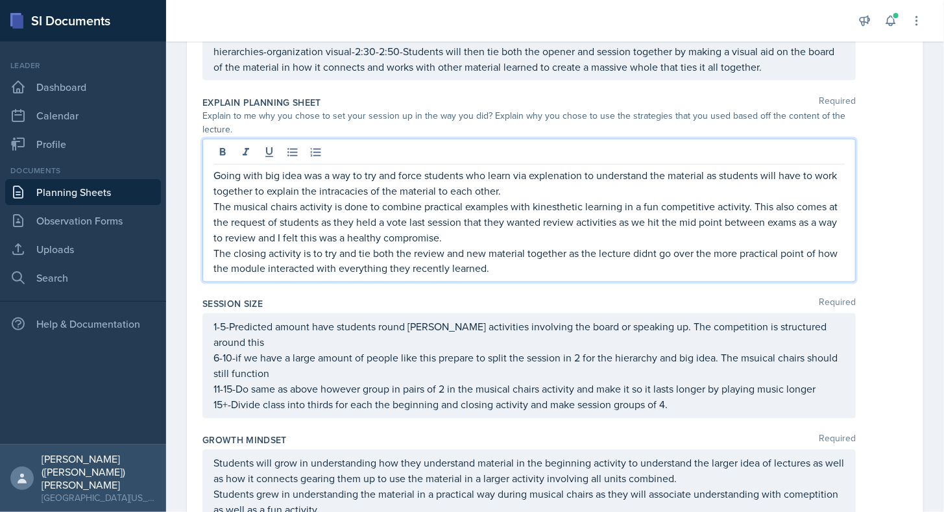
click at [532, 272] on div "Going with big idea was a way to try and force students who learn via explenati…" at bounding box center [528, 210] width 653 height 143
click at [528, 266] on p "The closing activity is to try and tie both the review and new material togethe…" at bounding box center [528, 260] width 631 height 31
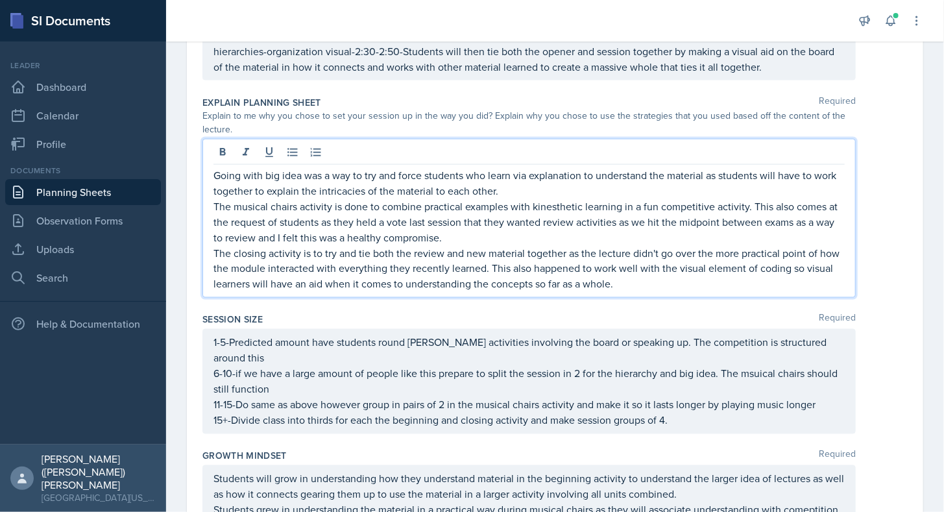
click at [508, 239] on p "The musical chairs activity is done to combine practical examples with kinesthe…" at bounding box center [528, 222] width 631 height 47
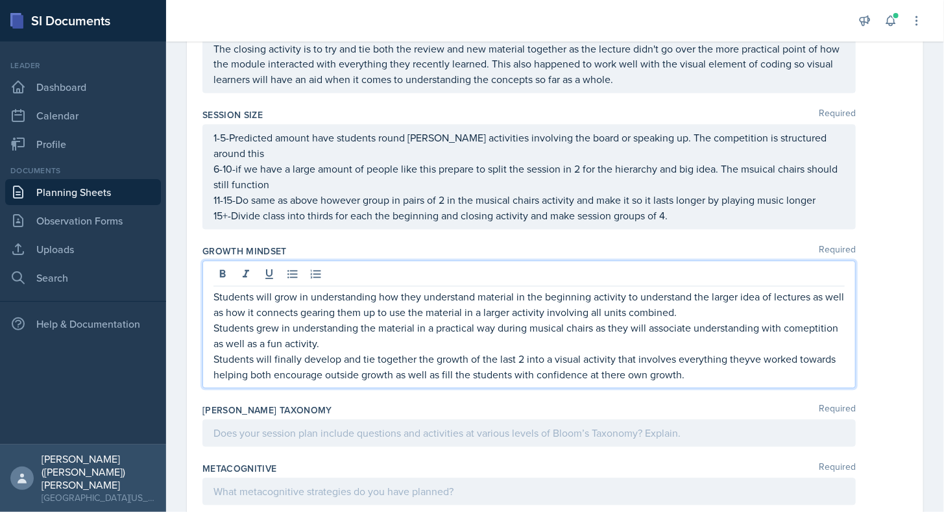
scroll to position [1114, 0]
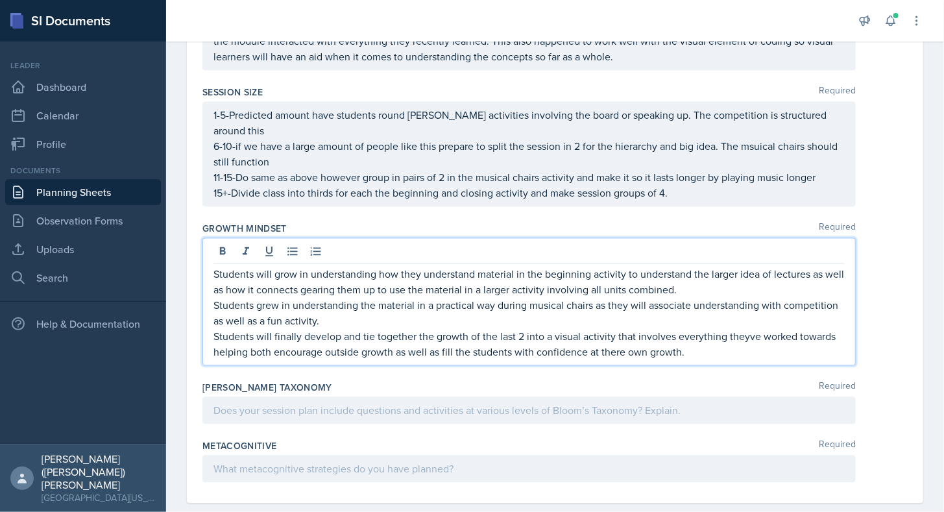
click at [354, 397] on div at bounding box center [528, 410] width 653 height 27
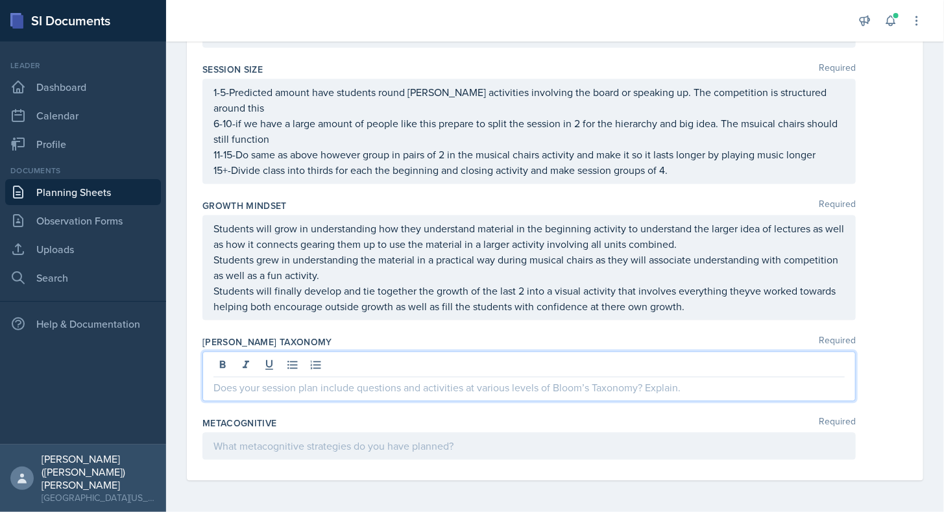
scroll to position [1068, 0]
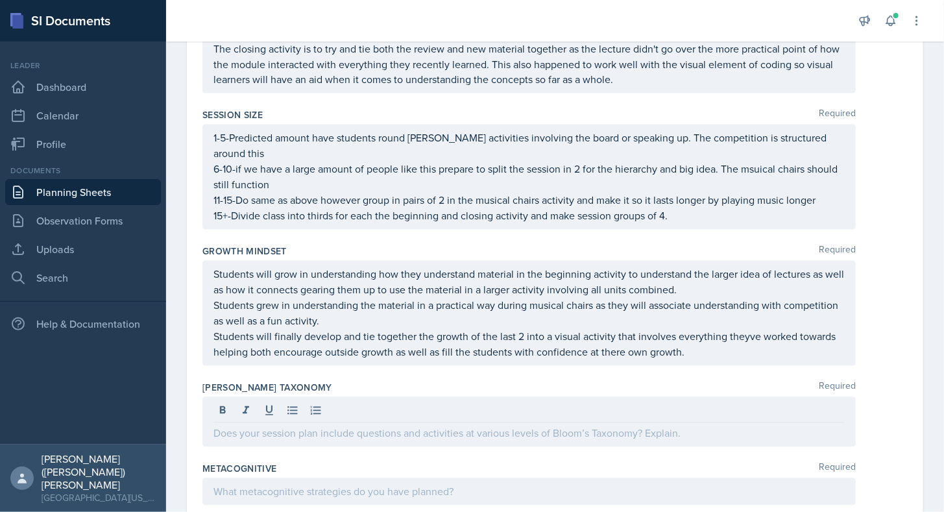
click at [400, 480] on div at bounding box center [528, 491] width 653 height 27
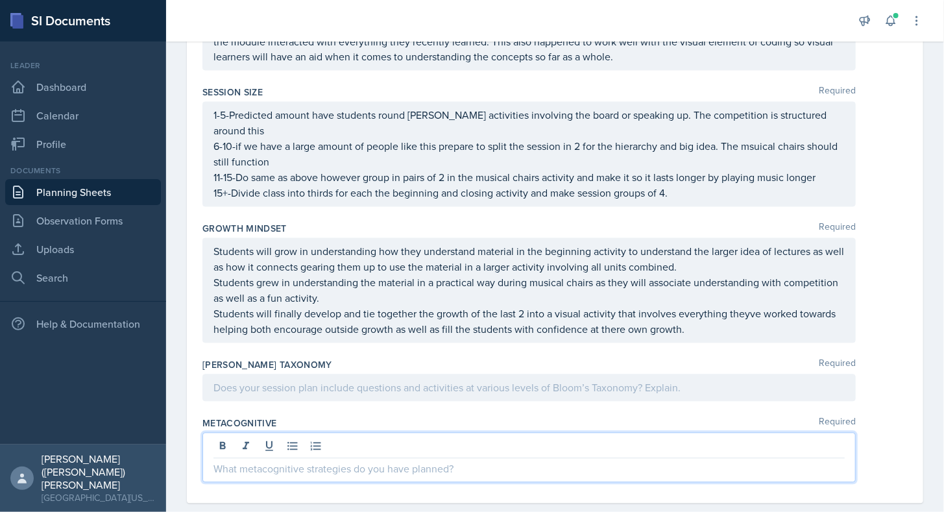
click at [432, 461] on p at bounding box center [528, 469] width 631 height 16
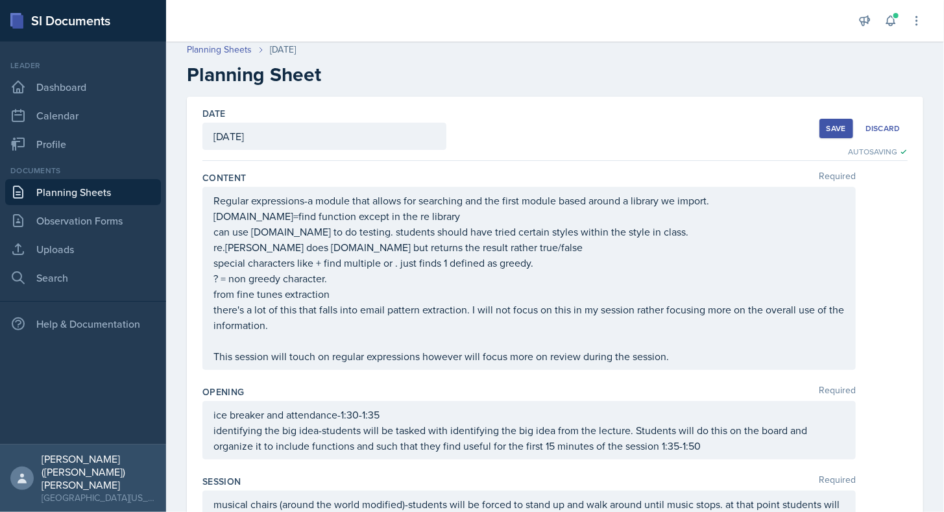
scroll to position [0, 0]
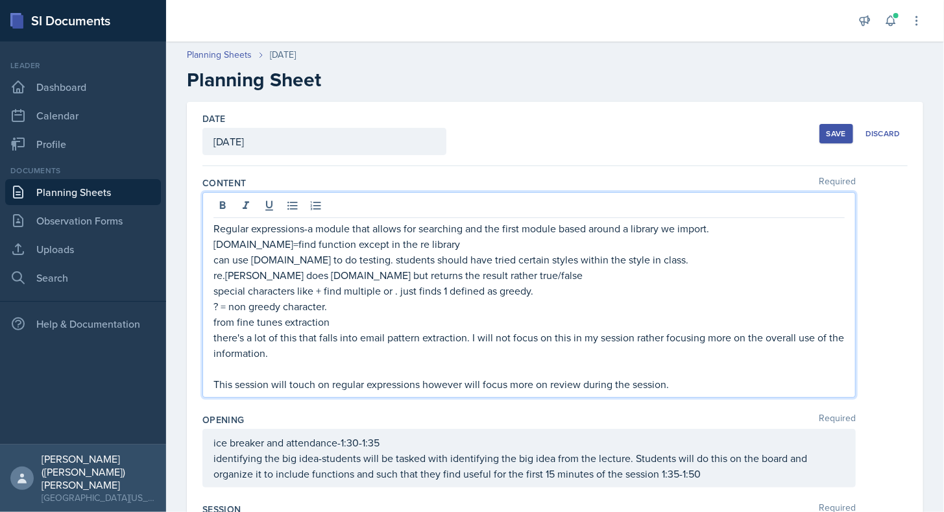
click at [699, 362] on div "Regular expressions-a module that allows for searching and the first module bas…" at bounding box center [528, 306] width 631 height 171
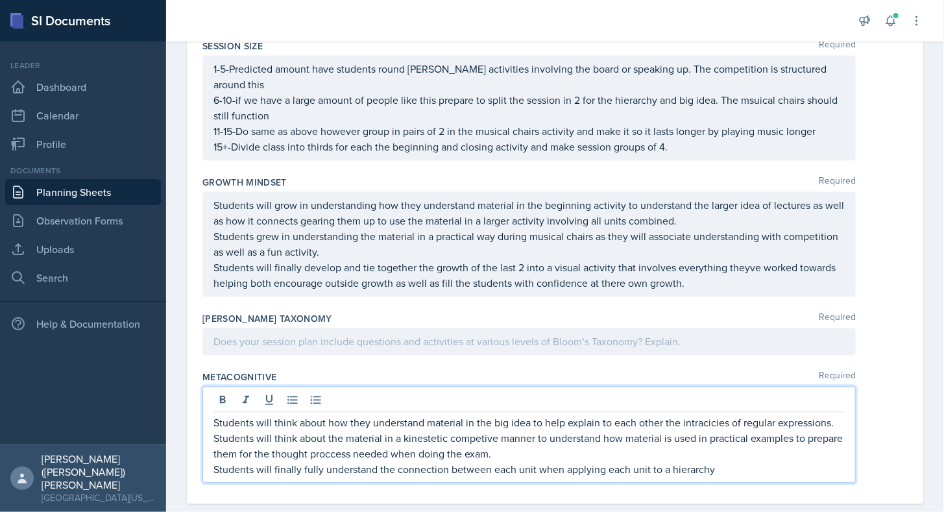
click at [726, 461] on p "Students will finally fully understand the connection between each unit when ap…" at bounding box center [528, 469] width 631 height 16
click at [637, 430] on p "Students will think about the material in a kinesthetic competive manner to und…" at bounding box center [528, 445] width 631 height 31
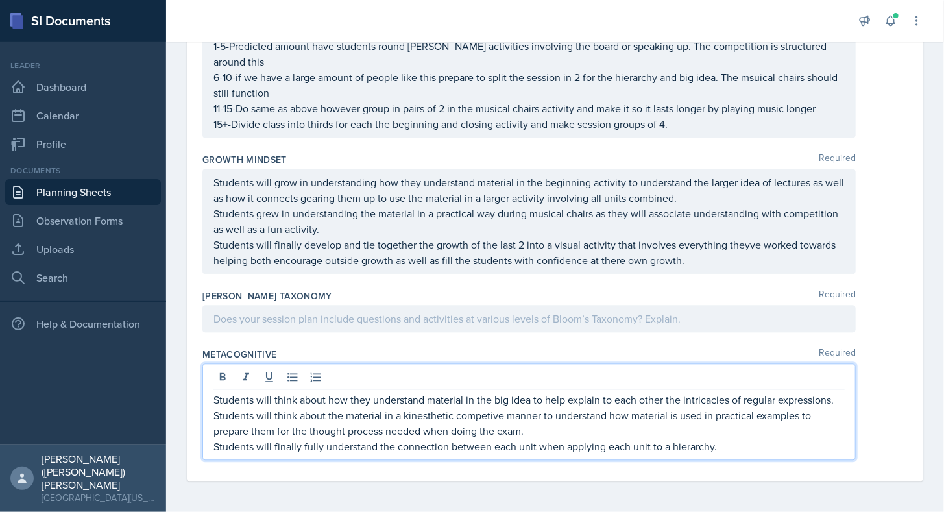
click at [408, 324] on p at bounding box center [528, 319] width 631 height 16
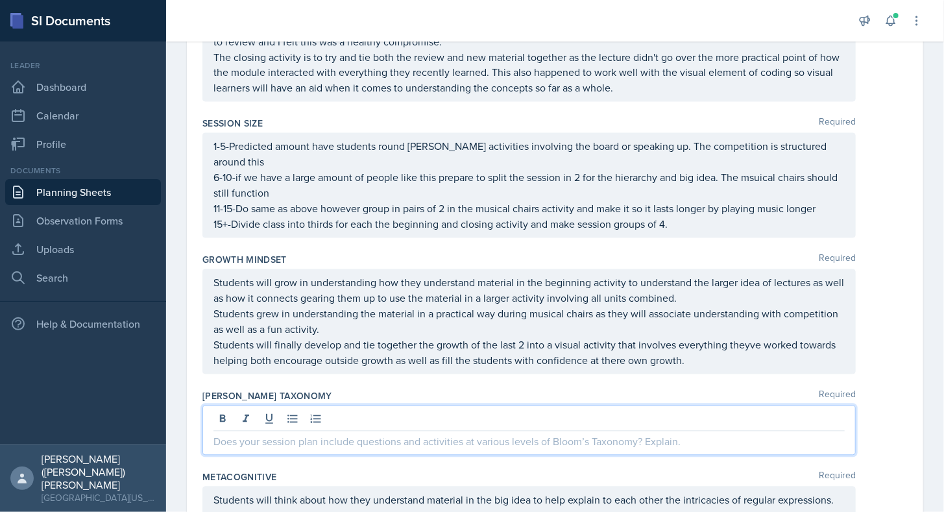
scroll to position [1098, 0]
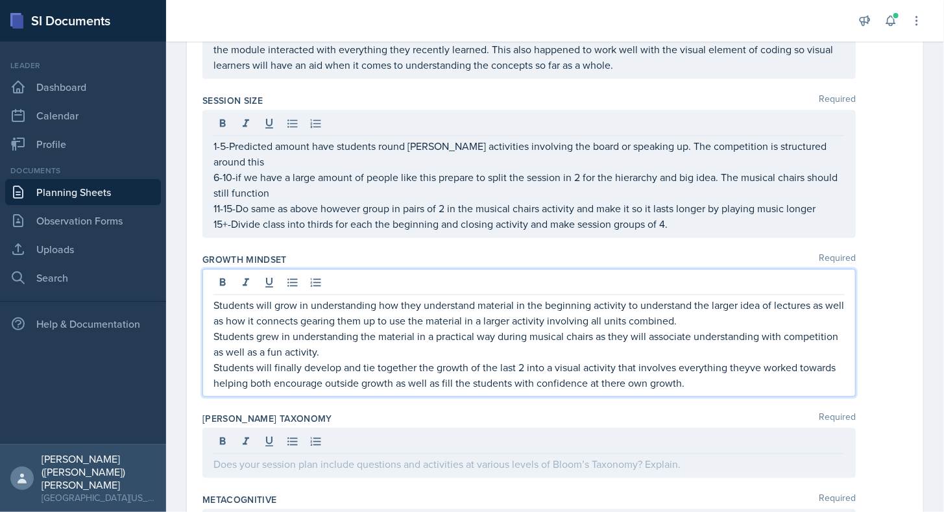
click at [738, 326] on div "Students will grow in understanding how they understand material in the beginni…" at bounding box center [528, 344] width 631 height 93
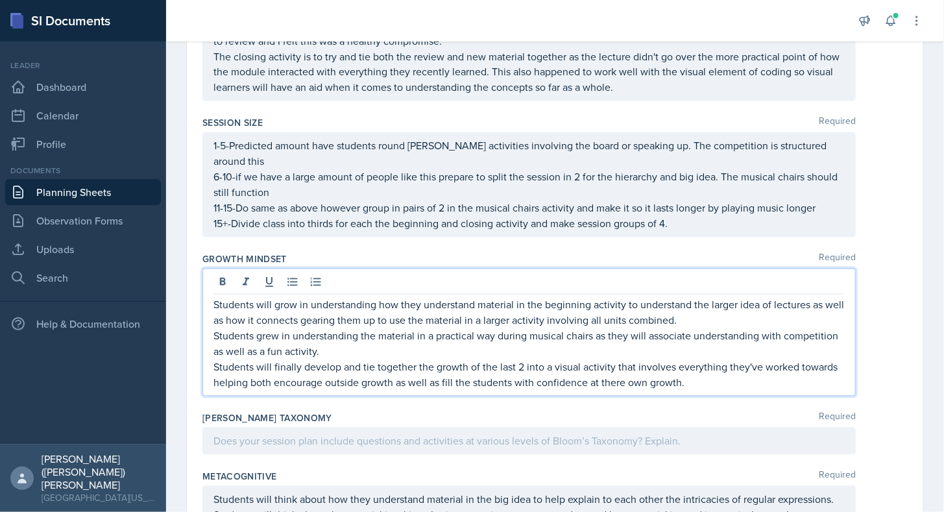
click at [694, 428] on div at bounding box center [528, 441] width 653 height 27
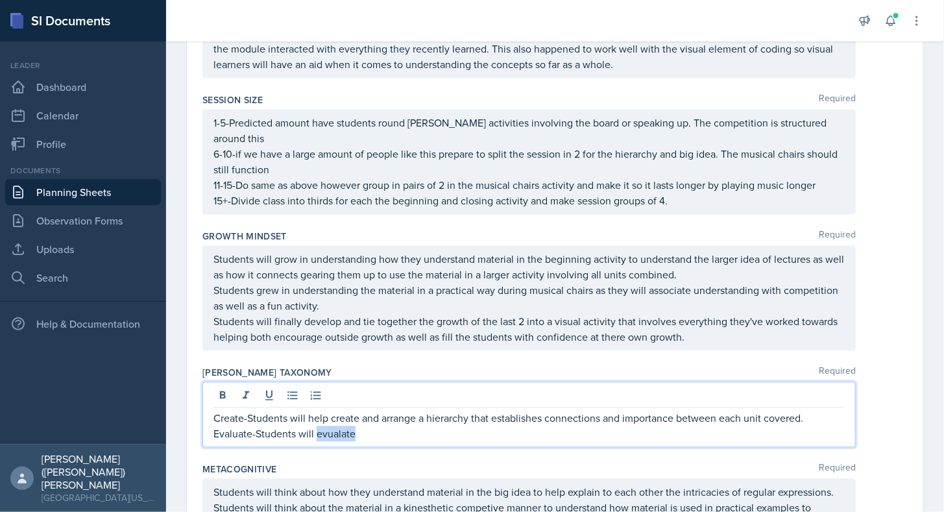
drag, startPoint x: 385, startPoint y: 408, endPoint x: 317, endPoint y: 410, distance: 68.2
click at [317, 426] on p "Evaluate-Students will evualate" at bounding box center [528, 434] width 631 height 16
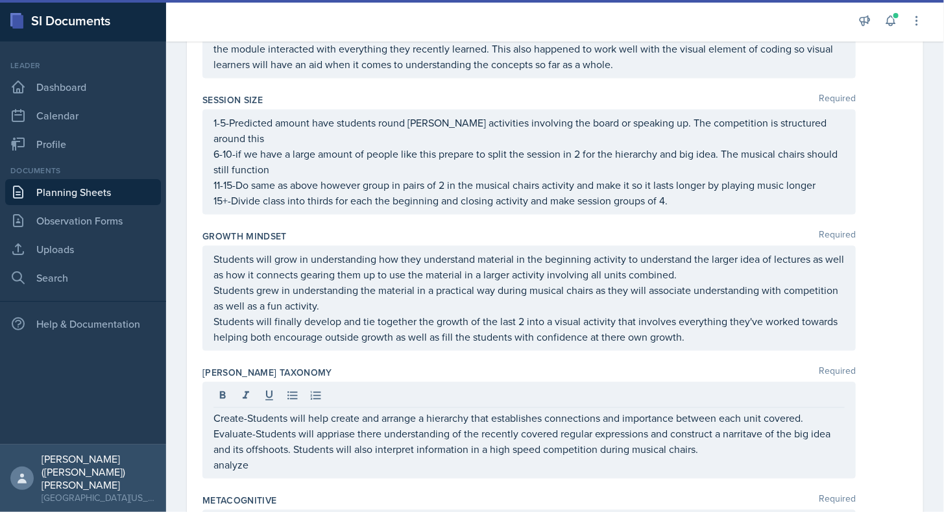
click at [626, 382] on div "Create-Students will help create and arrange a hierarchy that establishes conne…" at bounding box center [528, 430] width 653 height 97
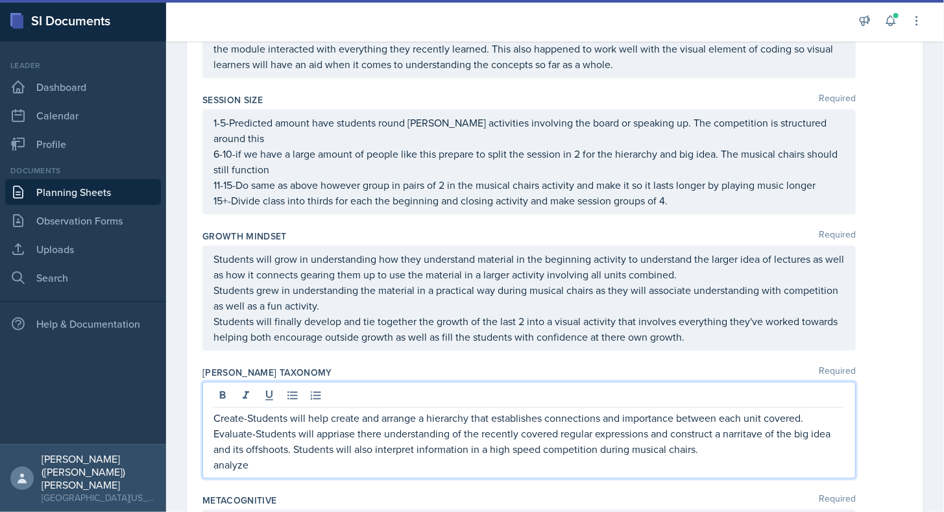
scroll to position [1200, 0]
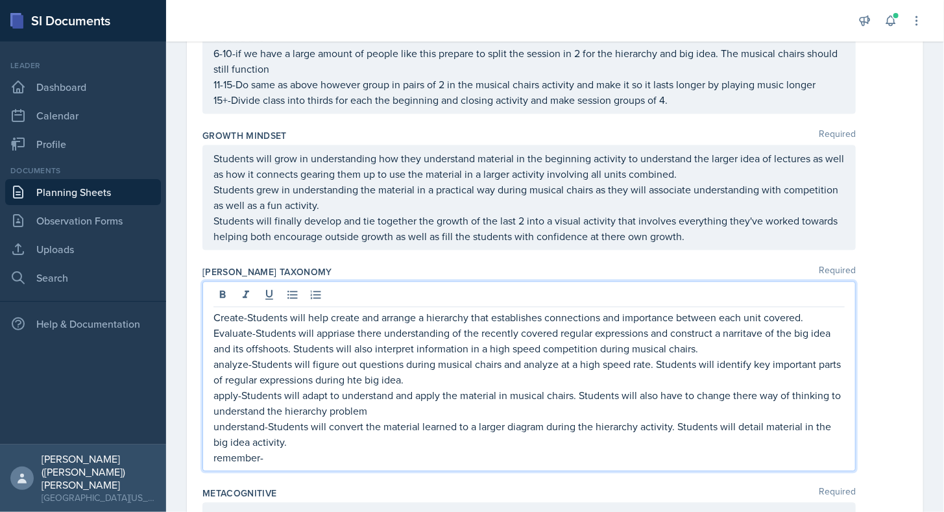
click at [328, 450] on p "remember-" at bounding box center [528, 458] width 631 height 16
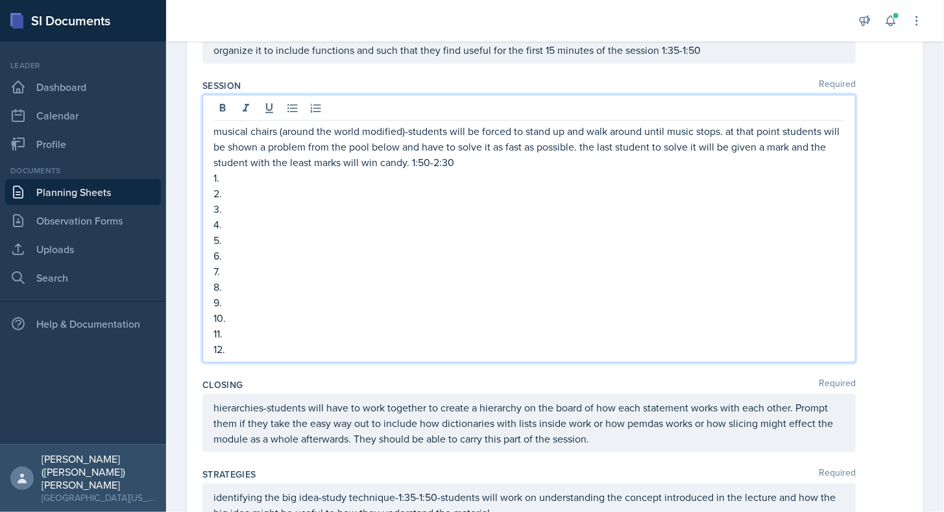
scroll to position [439, 0]
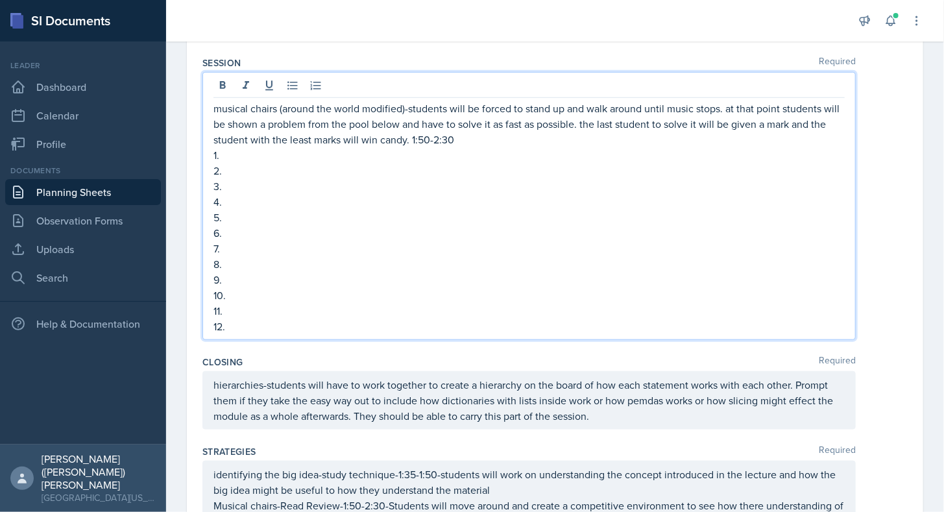
click at [288, 319] on p "12." at bounding box center [528, 327] width 631 height 16
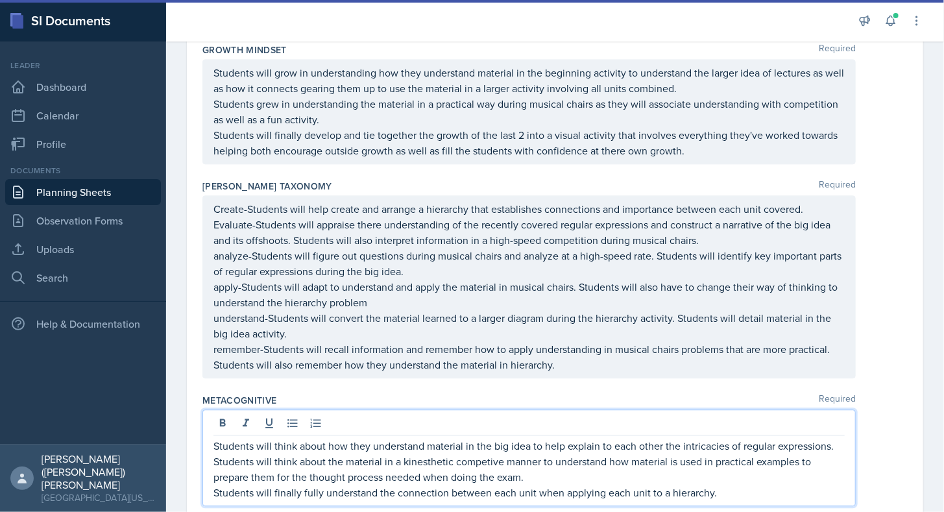
click at [488, 438] on div "Students will think about how they understand material in the big idea to help …" at bounding box center [528, 469] width 631 height 62
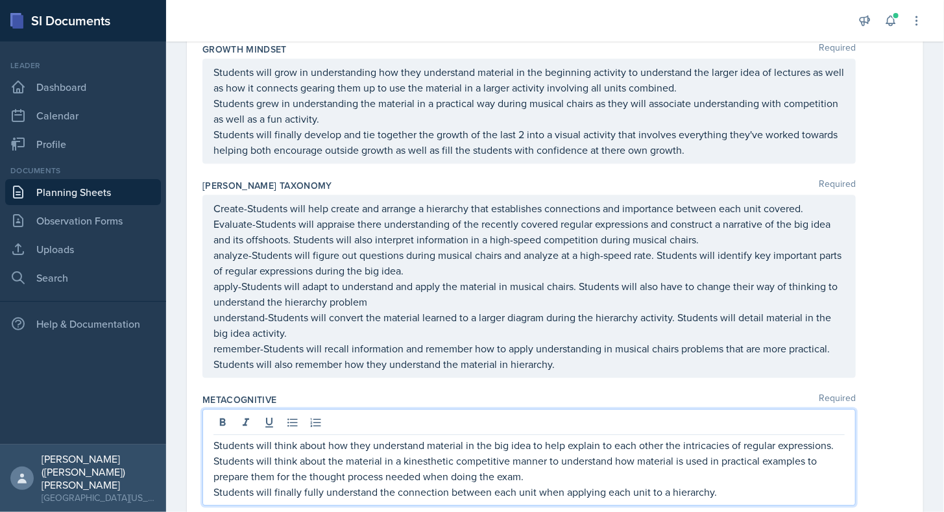
click at [508, 453] on p "Students will think about the material in a kinesthetic competitive manner to u…" at bounding box center [528, 468] width 631 height 31
click at [493, 484] on p "Students will finally fully understand the connection between each unit when ap…" at bounding box center [528, 492] width 631 height 16
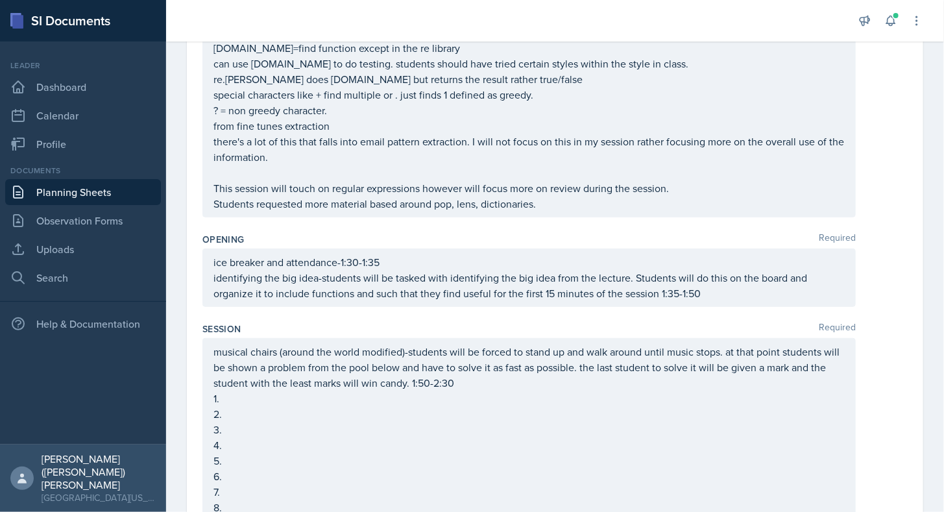
scroll to position [0, 0]
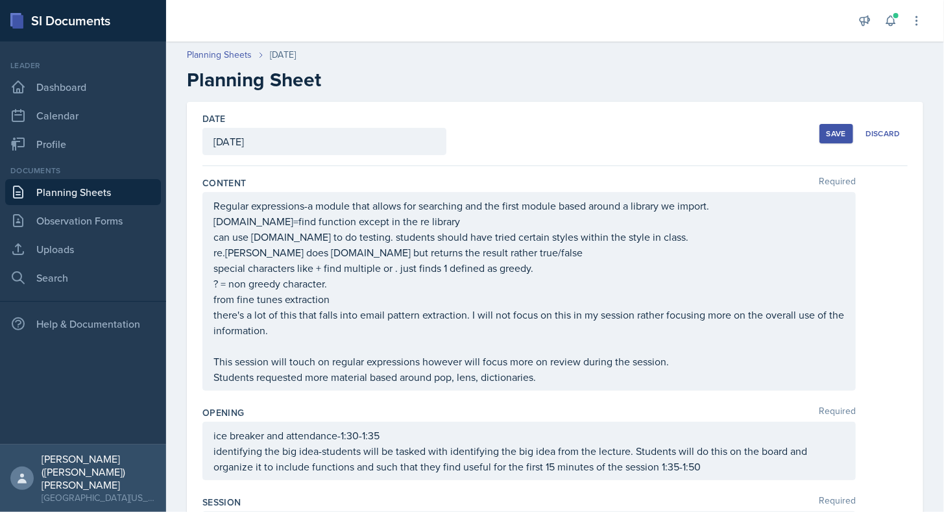
click at [829, 130] on div "Save" at bounding box center [836, 133] width 19 height 10
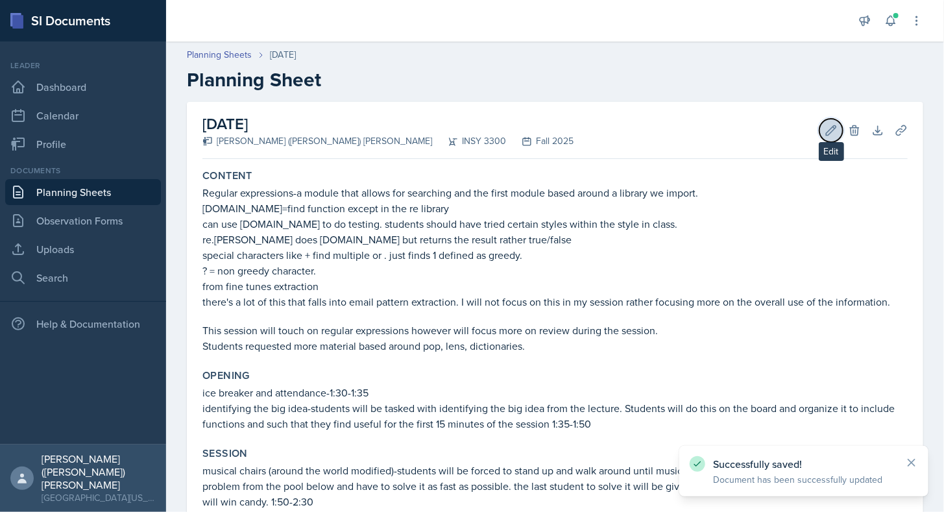
click at [820, 134] on button "Edit" at bounding box center [831, 130] width 23 height 23
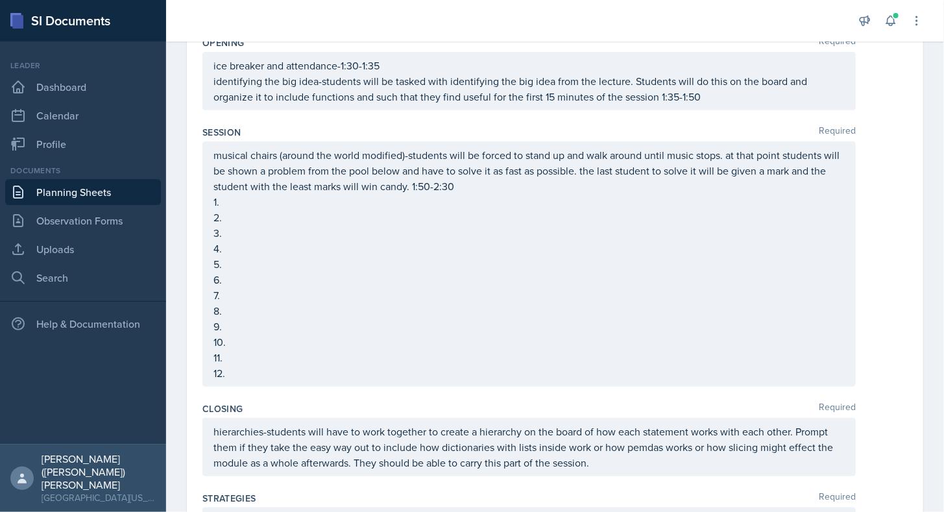
scroll to position [392, 0]
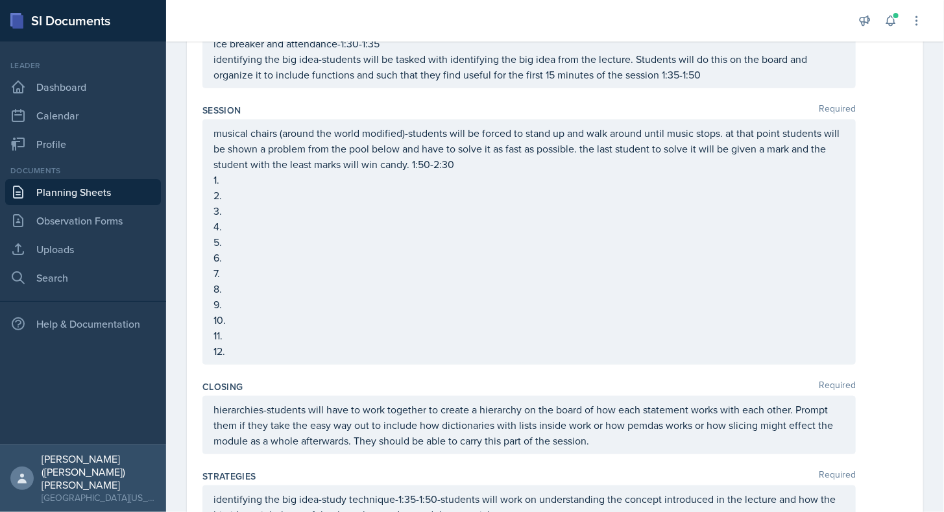
click at [245, 188] on p "1." at bounding box center [528, 180] width 631 height 16
